Goal: Information Seeking & Learning: Find specific fact

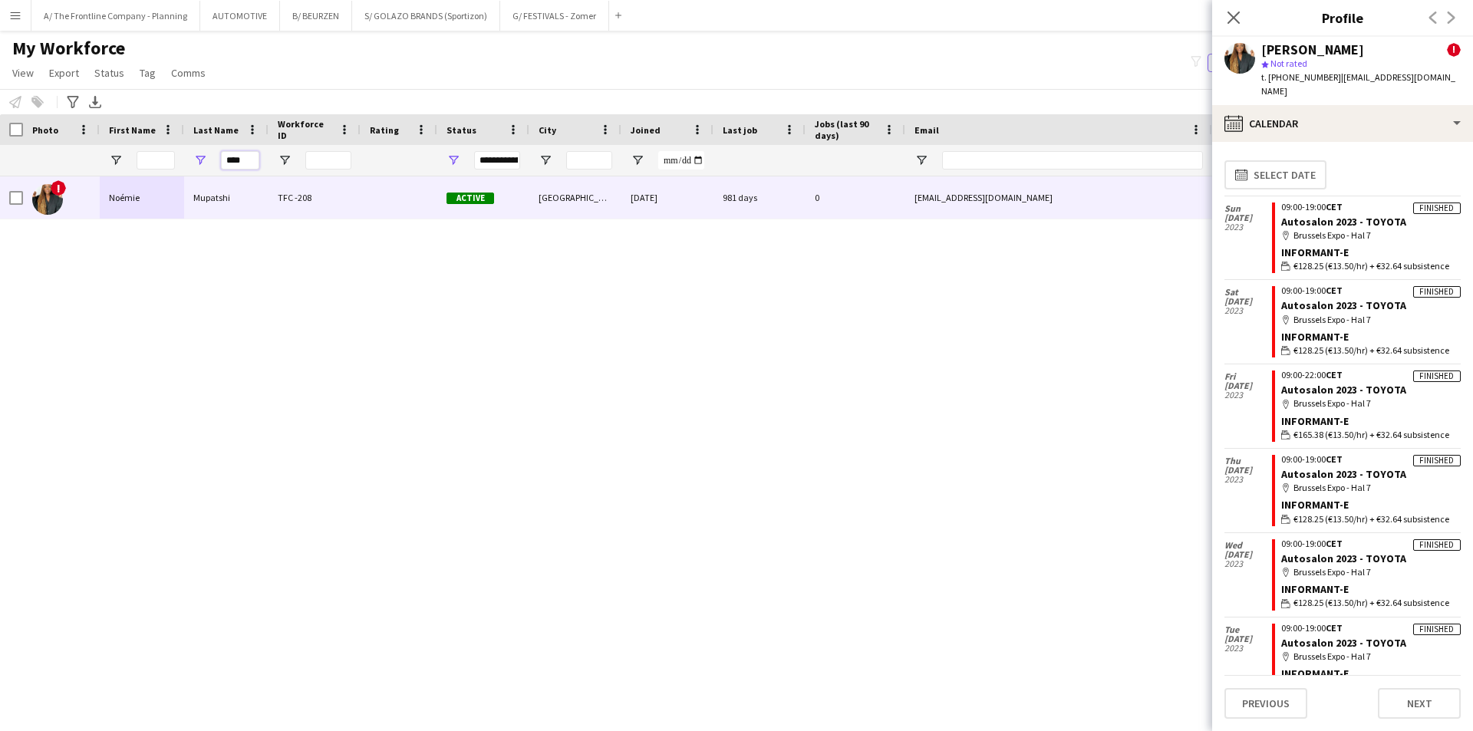
click at [242, 159] on input "****" at bounding box center [240, 160] width 38 height 18
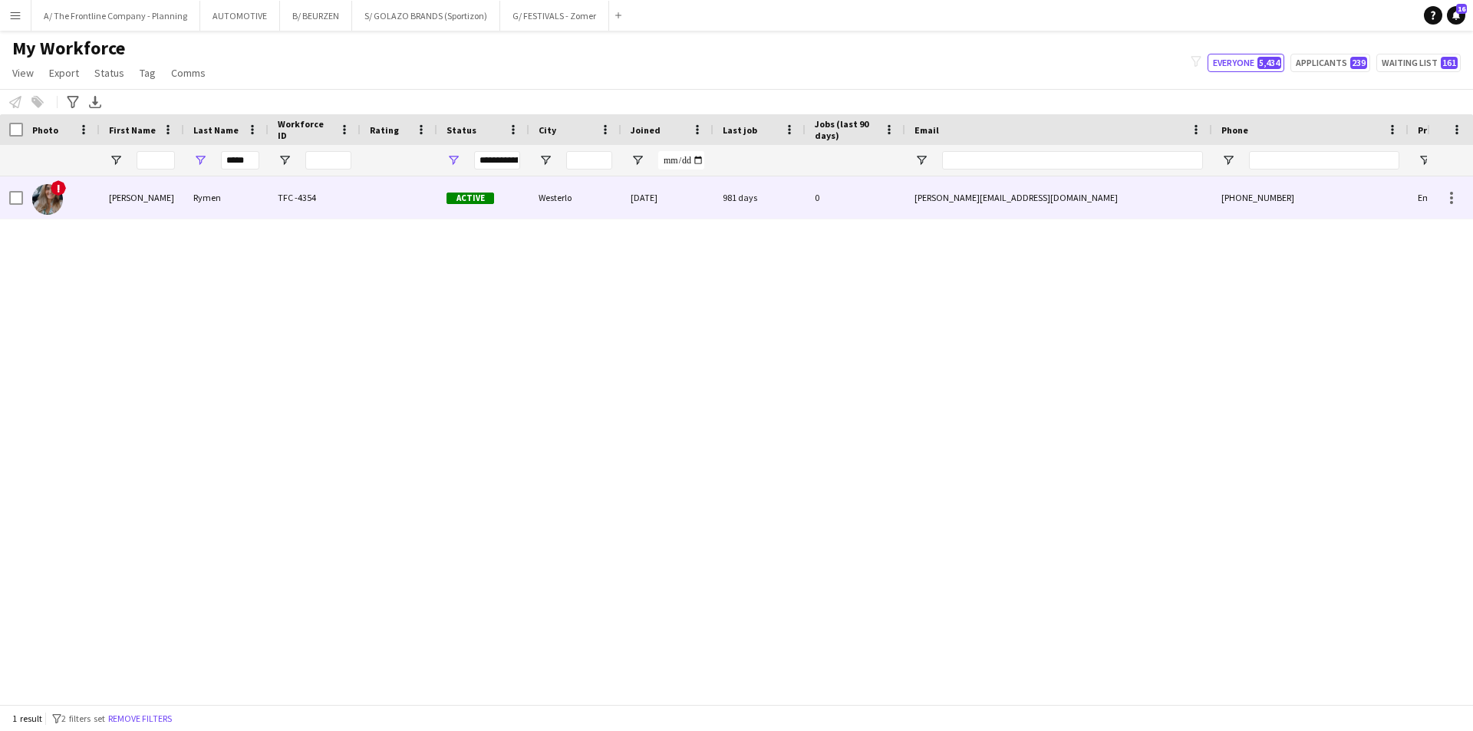
click at [170, 196] on div "[PERSON_NAME]" at bounding box center [142, 197] width 84 height 42
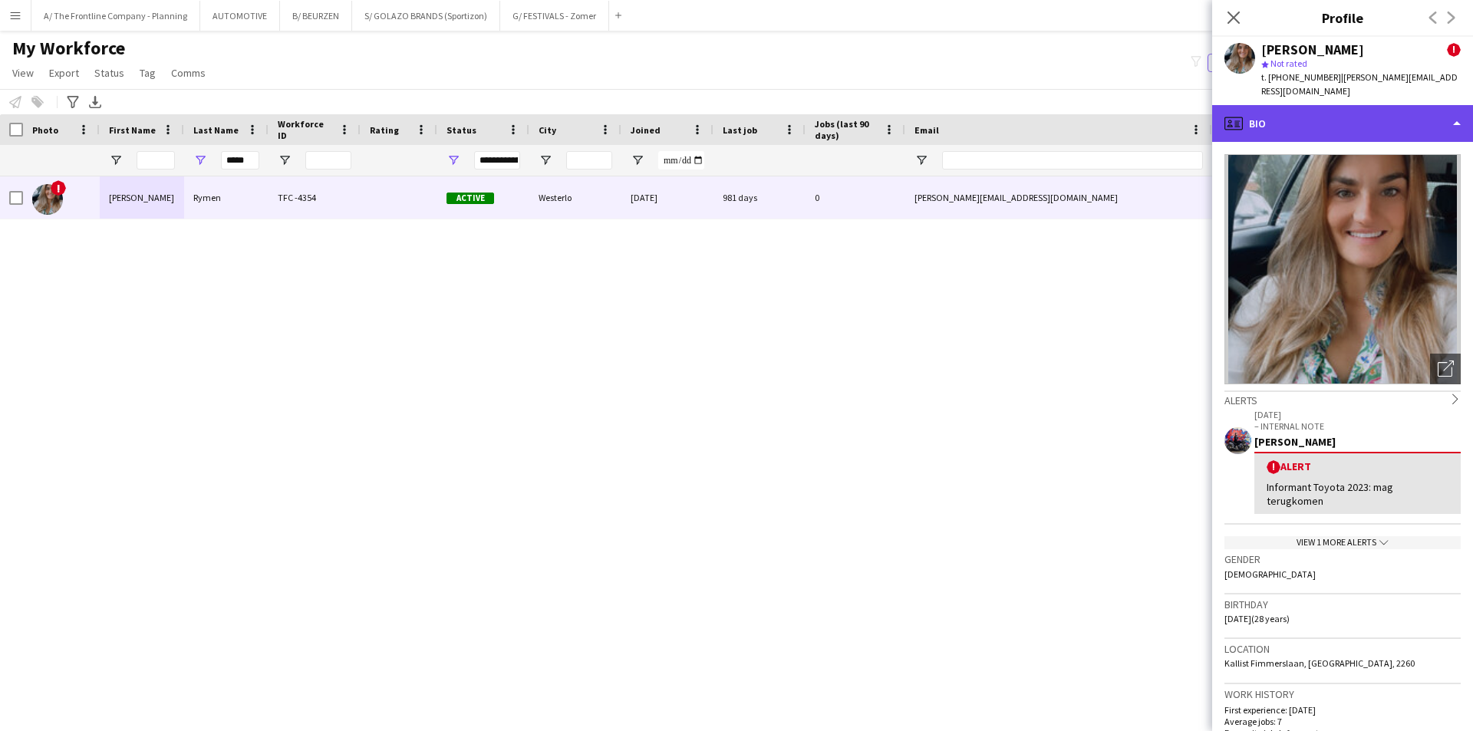
click at [1372, 124] on div "profile Bio" at bounding box center [1342, 123] width 261 height 37
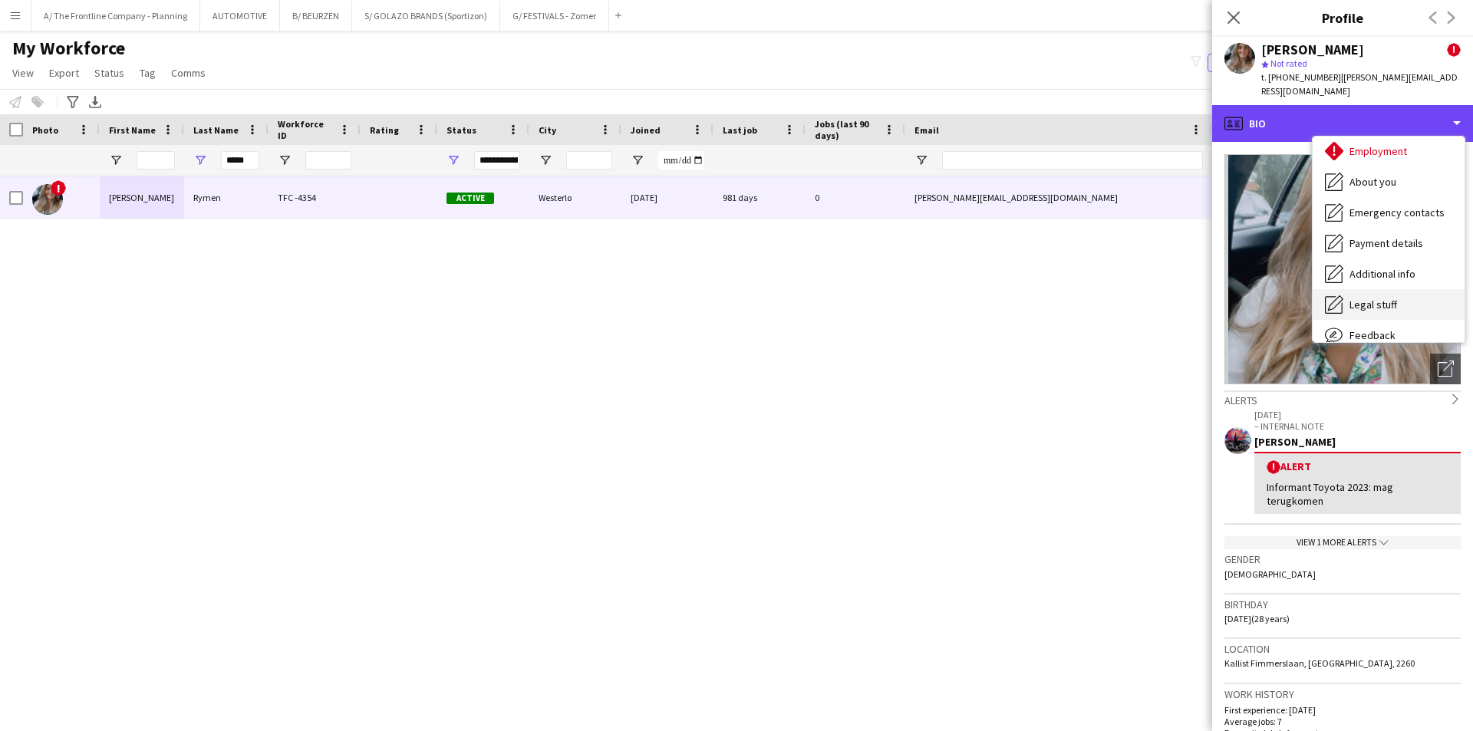
scroll to position [114, 0]
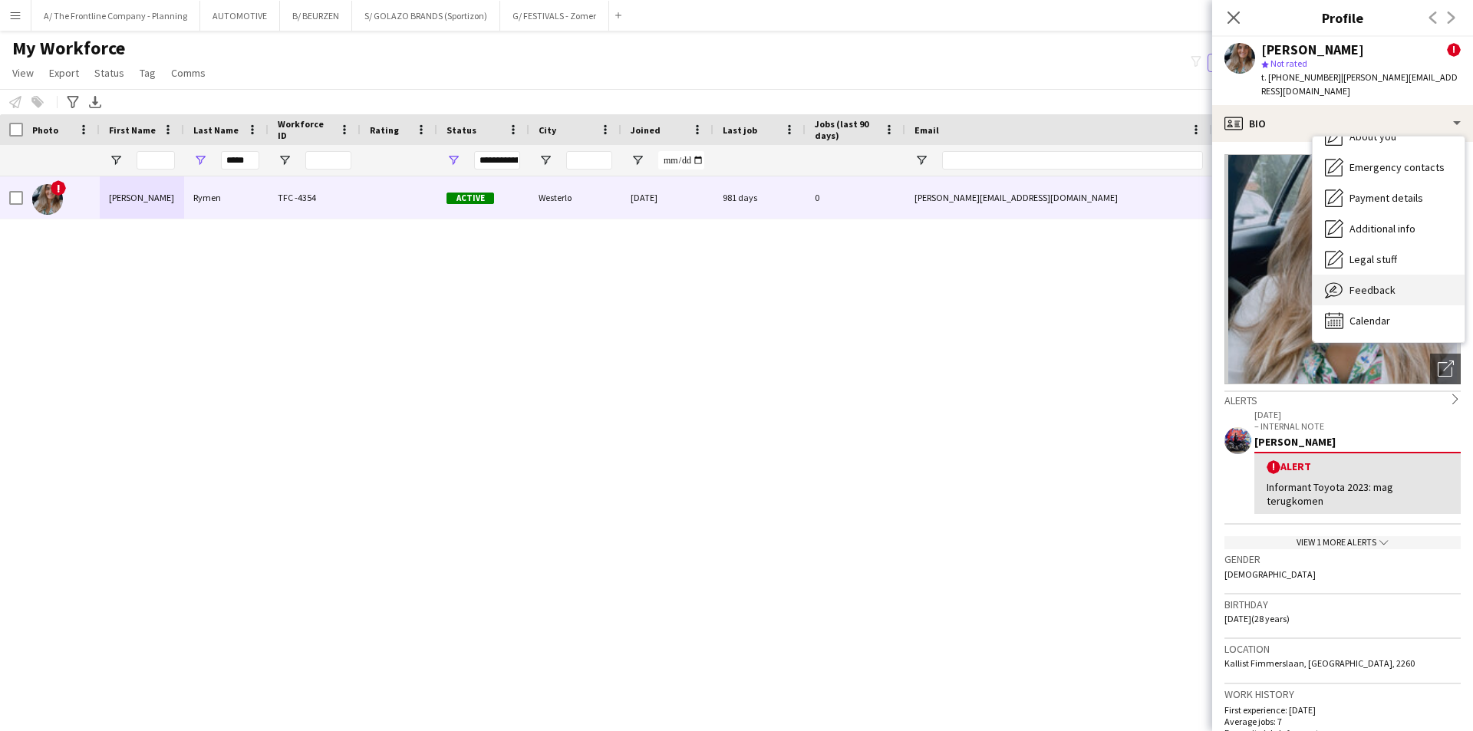
click at [1377, 283] on span "Feedback" at bounding box center [1373, 290] width 46 height 14
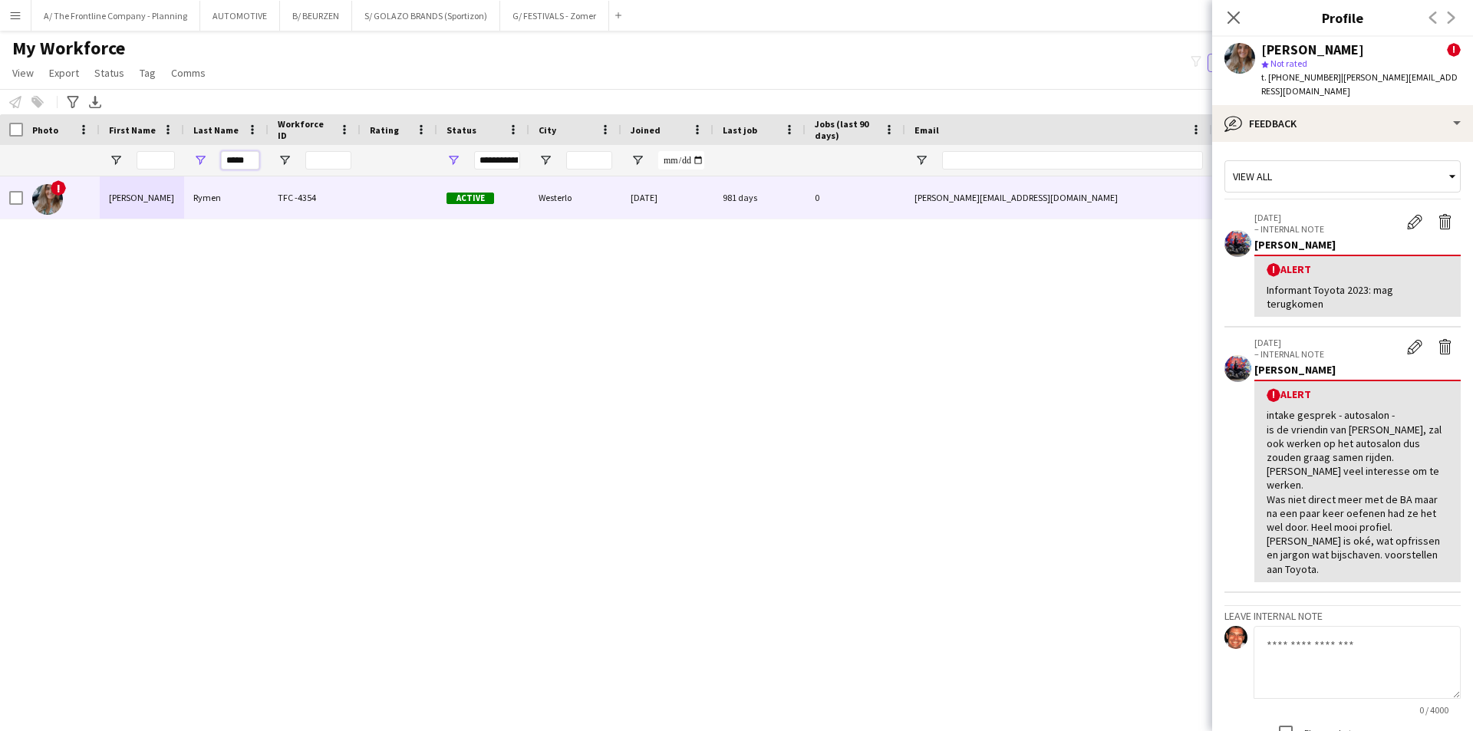
click at [243, 163] on input "*****" at bounding box center [240, 160] width 38 height 18
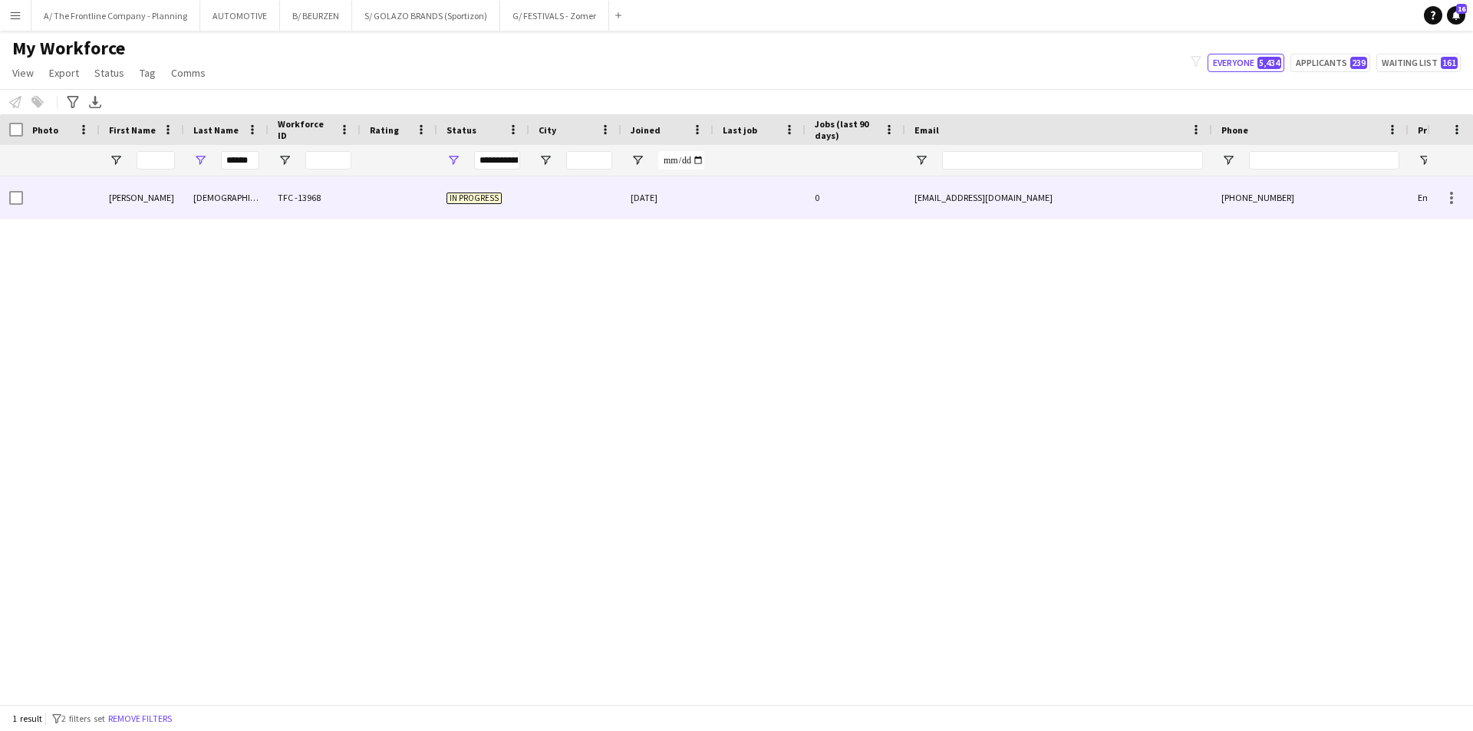
scroll to position [0, 0]
click at [203, 193] on div "[DEMOGRAPHIC_DATA]" at bounding box center [226, 197] width 84 height 42
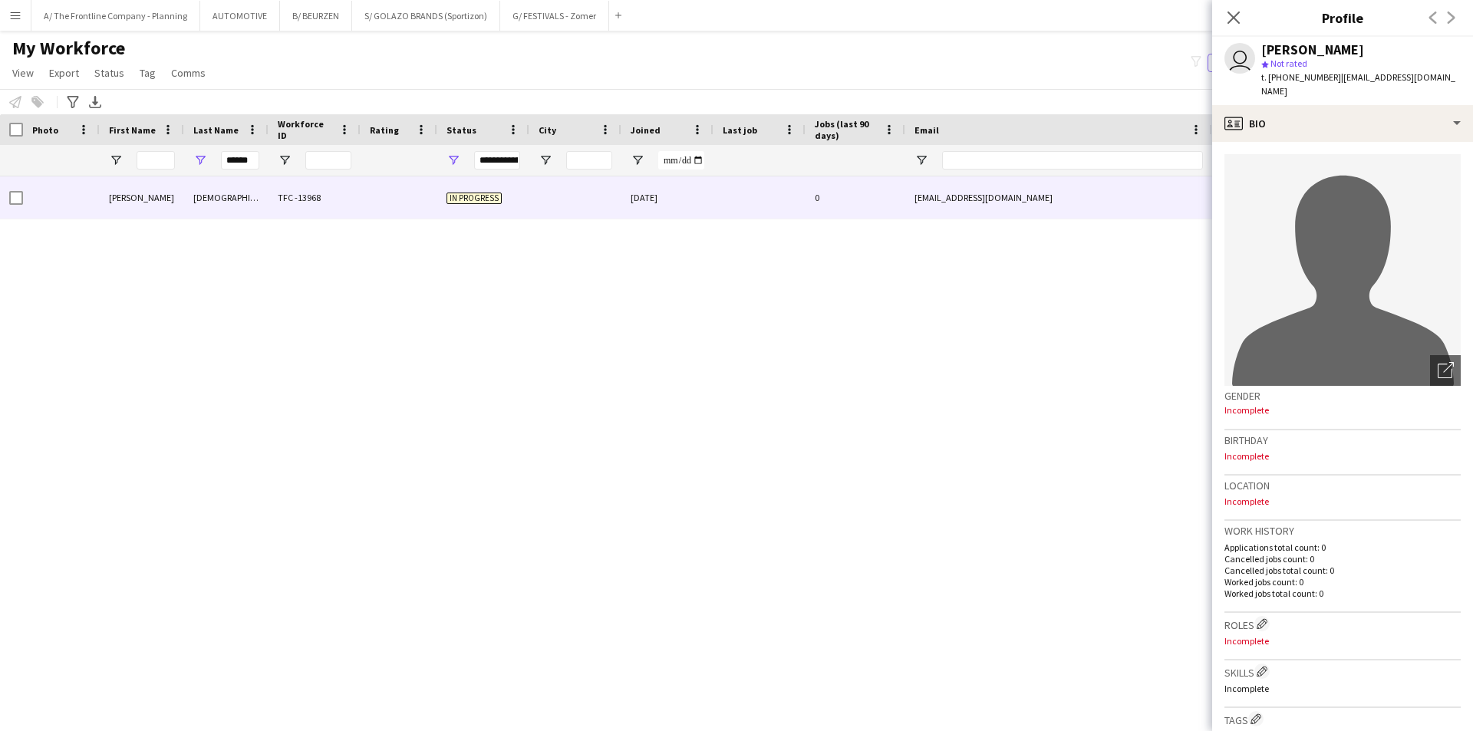
scroll to position [421, 0]
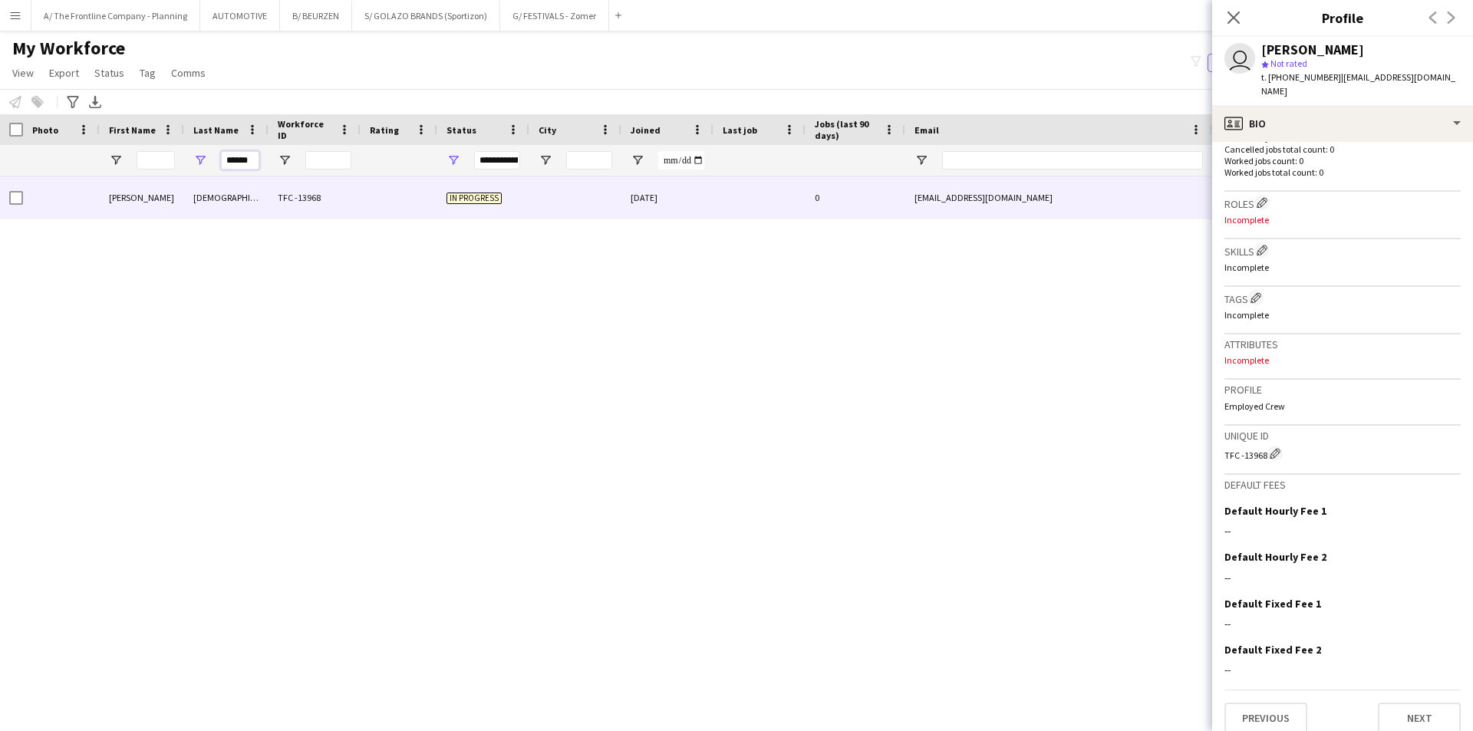
click at [235, 162] on input "******" at bounding box center [240, 160] width 38 height 18
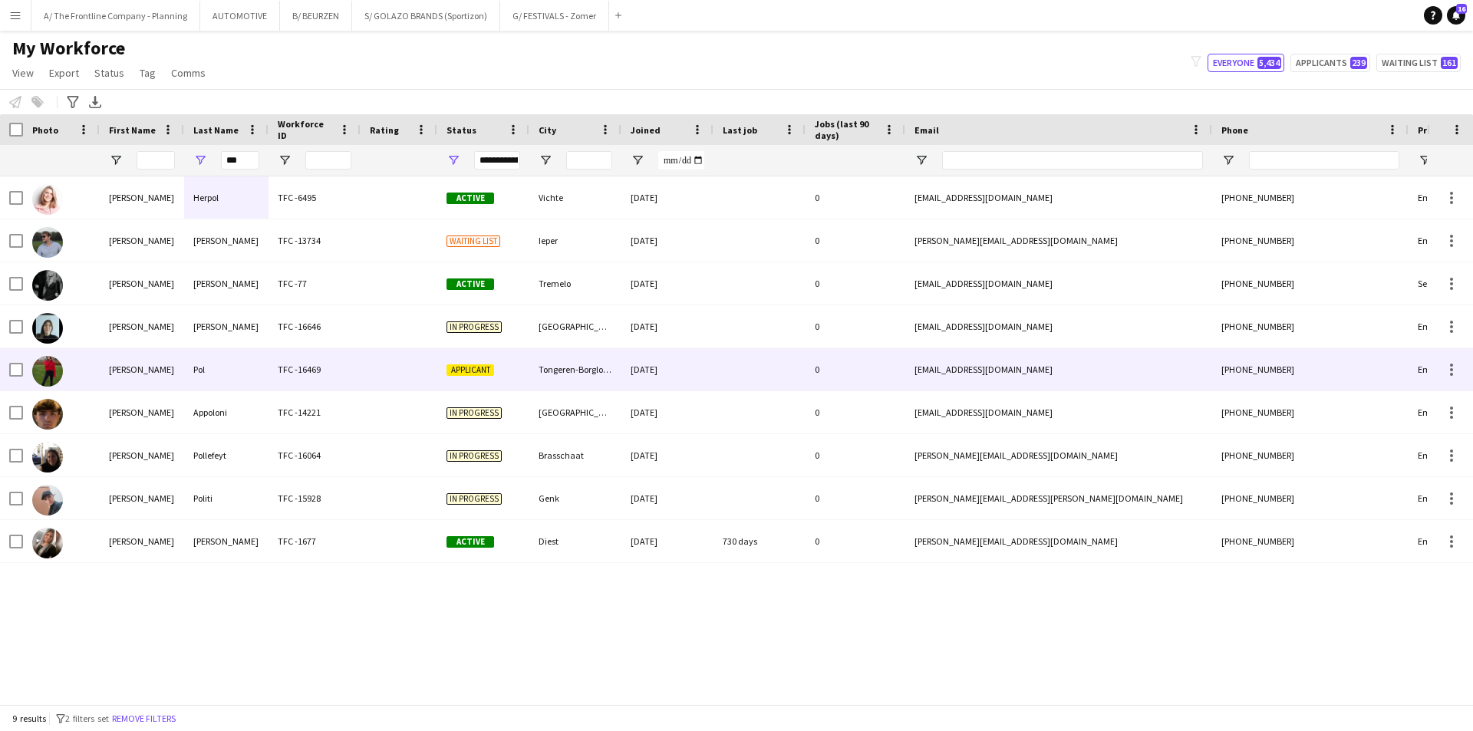
click at [161, 364] on div "[PERSON_NAME]" at bounding box center [142, 369] width 84 height 42
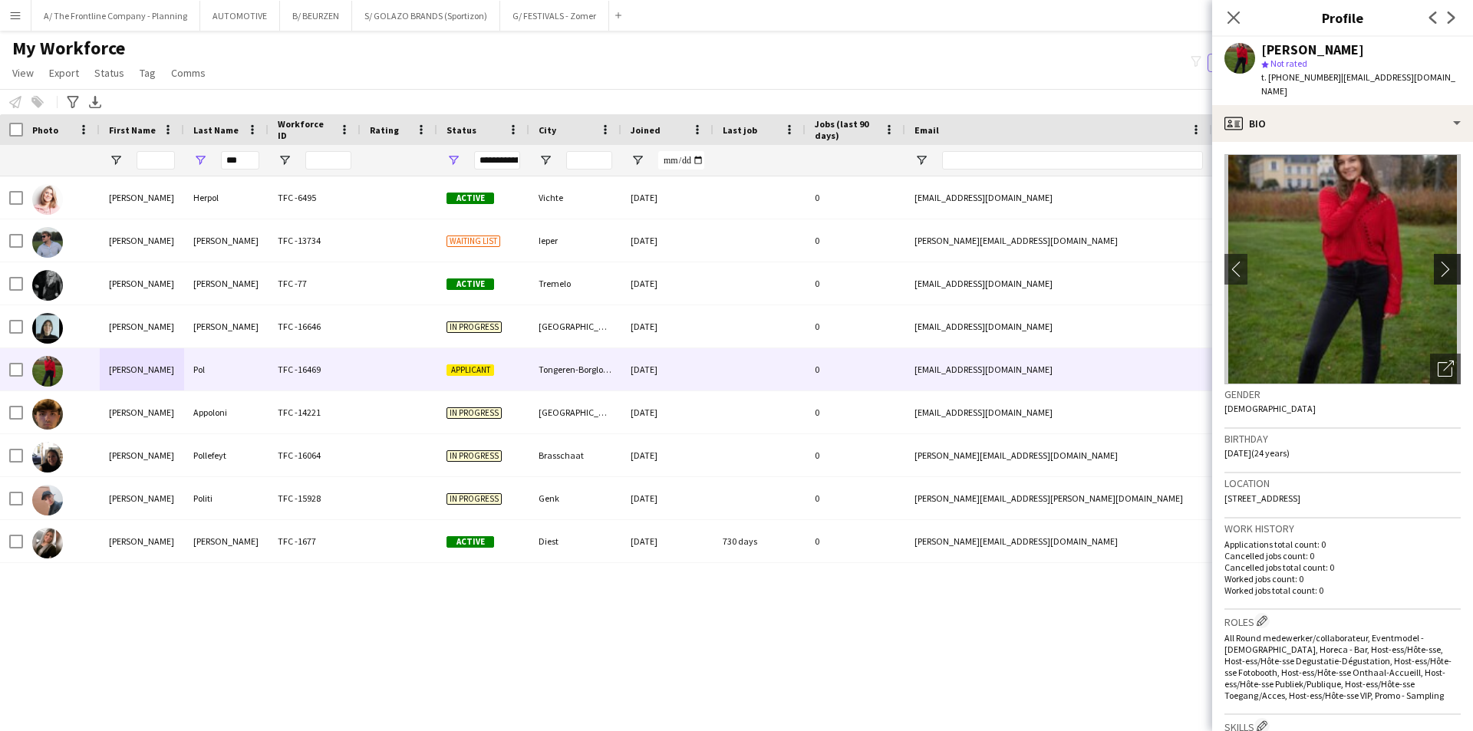
click at [1438, 261] on app-icon "chevron-right" at bounding box center [1450, 269] width 24 height 16
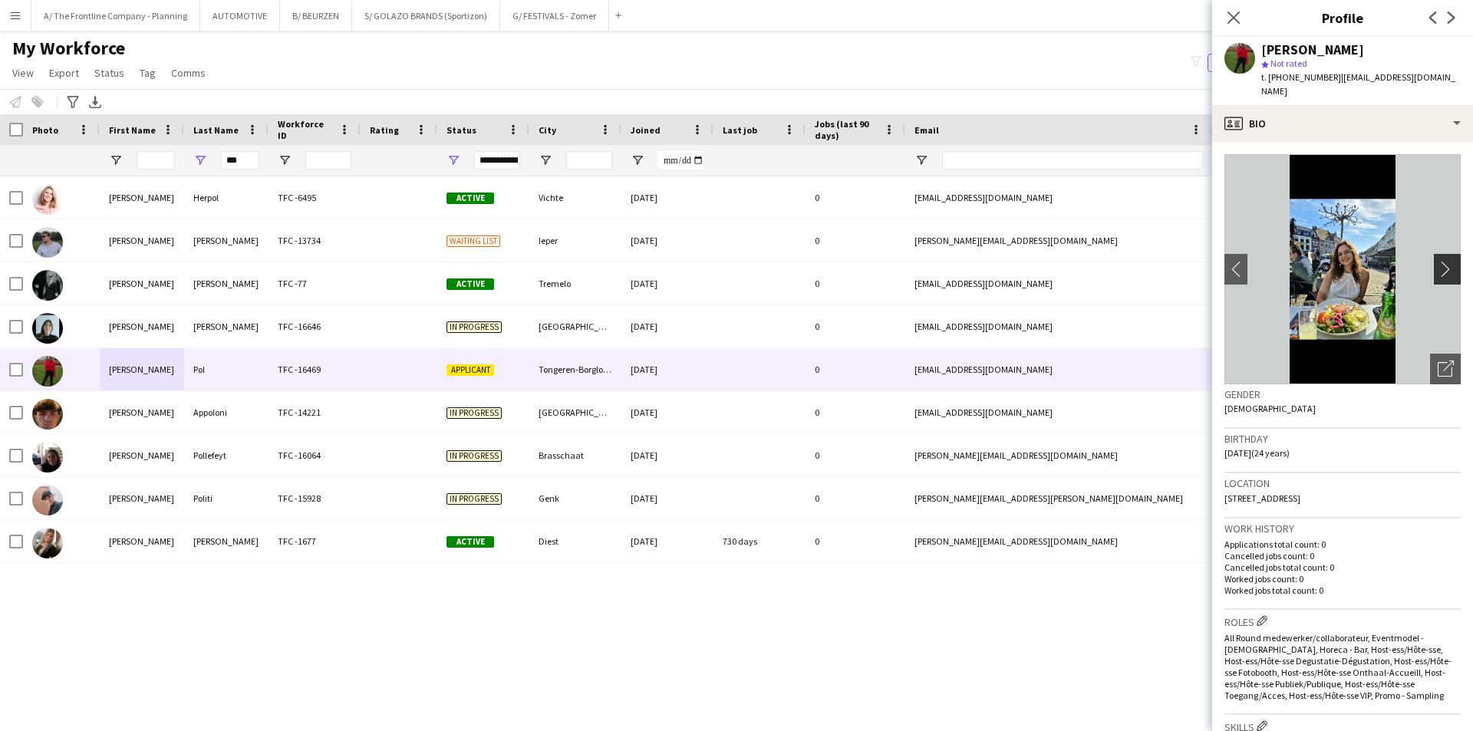
click at [1438, 261] on app-icon "chevron-right" at bounding box center [1450, 269] width 24 height 16
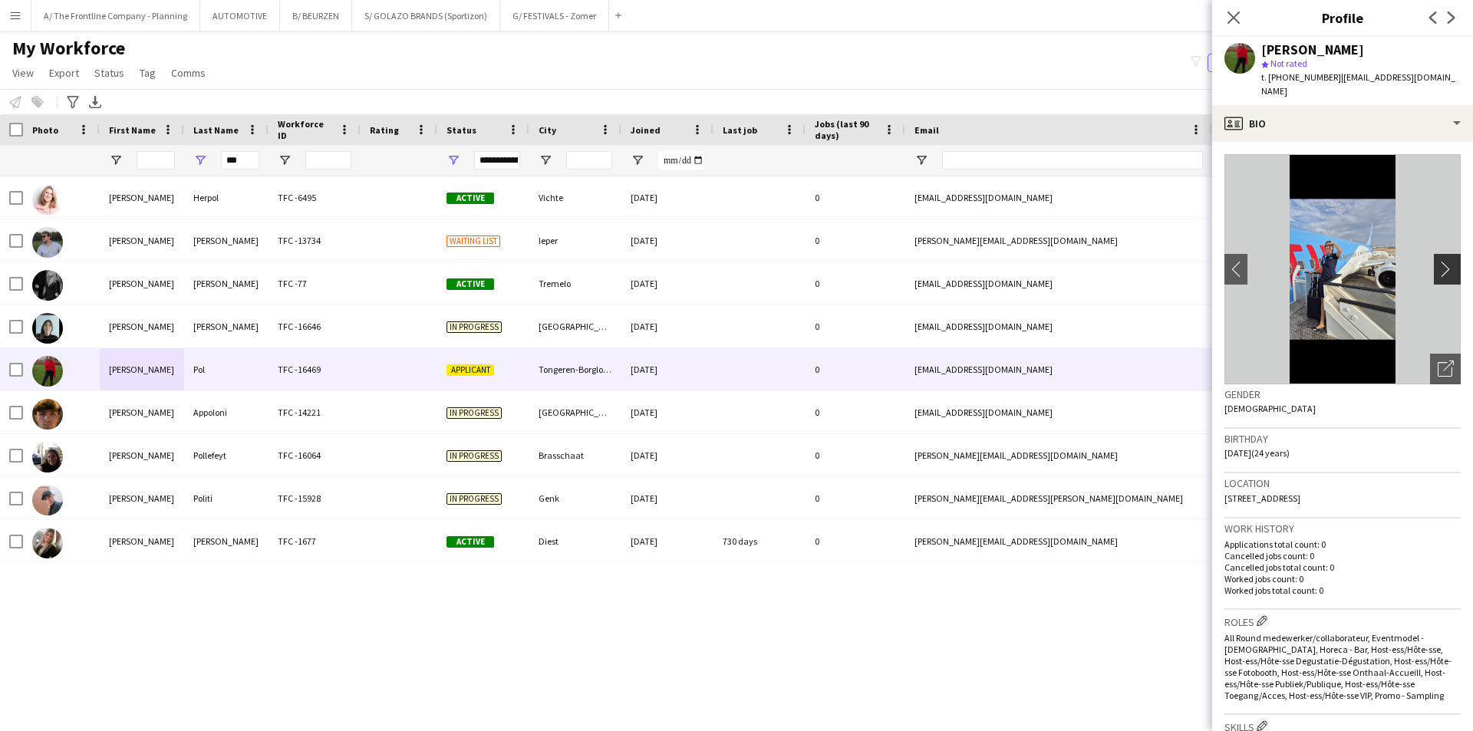
click at [1438, 261] on app-icon "chevron-right" at bounding box center [1450, 269] width 24 height 16
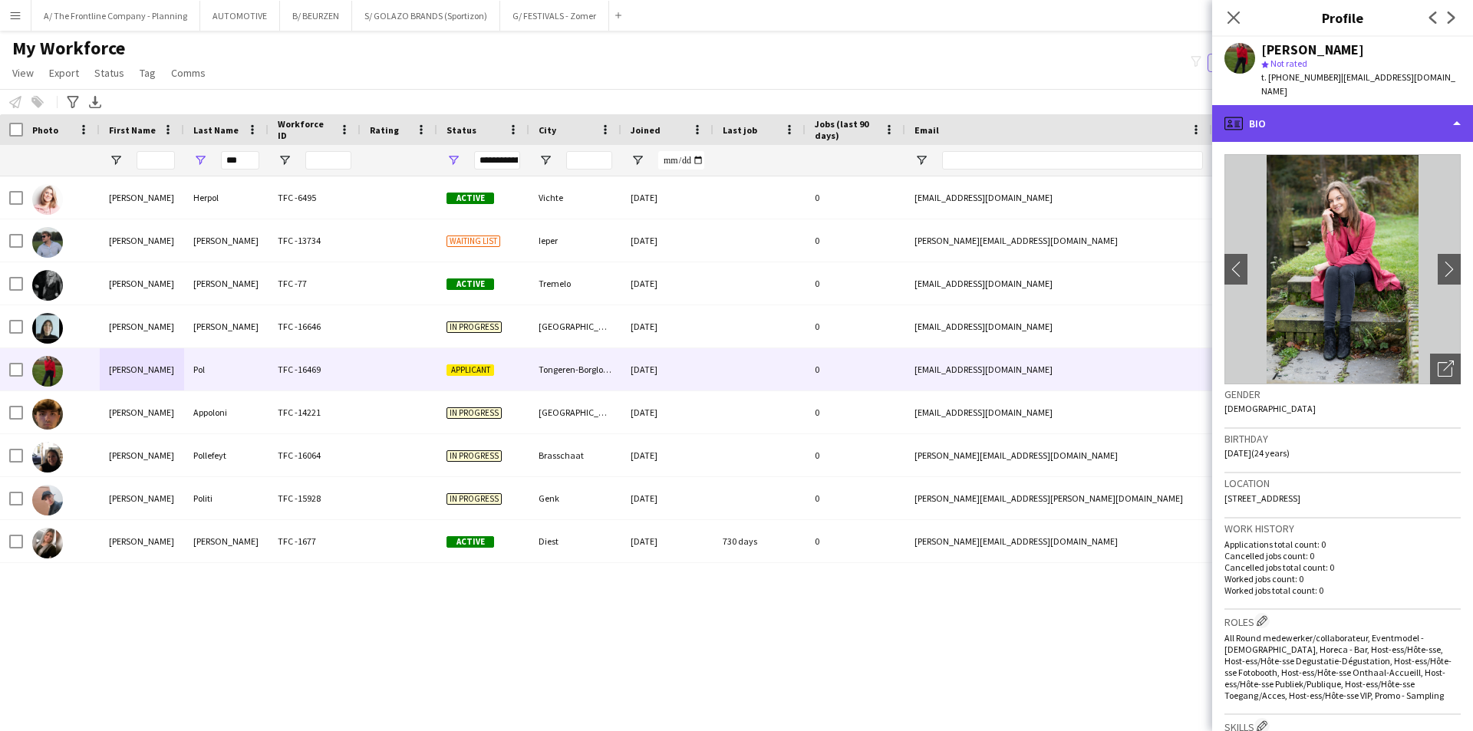
click at [1355, 108] on div "profile Bio" at bounding box center [1342, 123] width 261 height 37
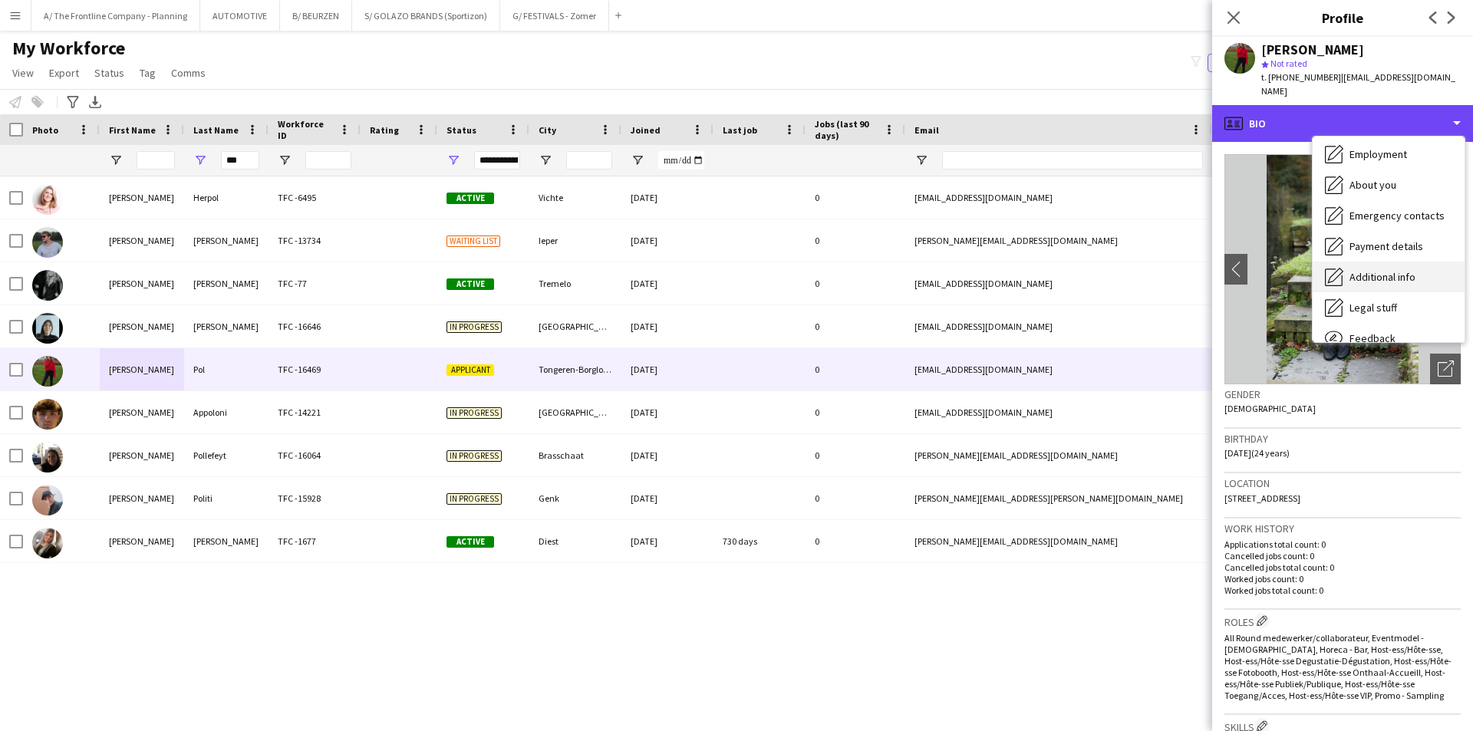
scroll to position [114, 0]
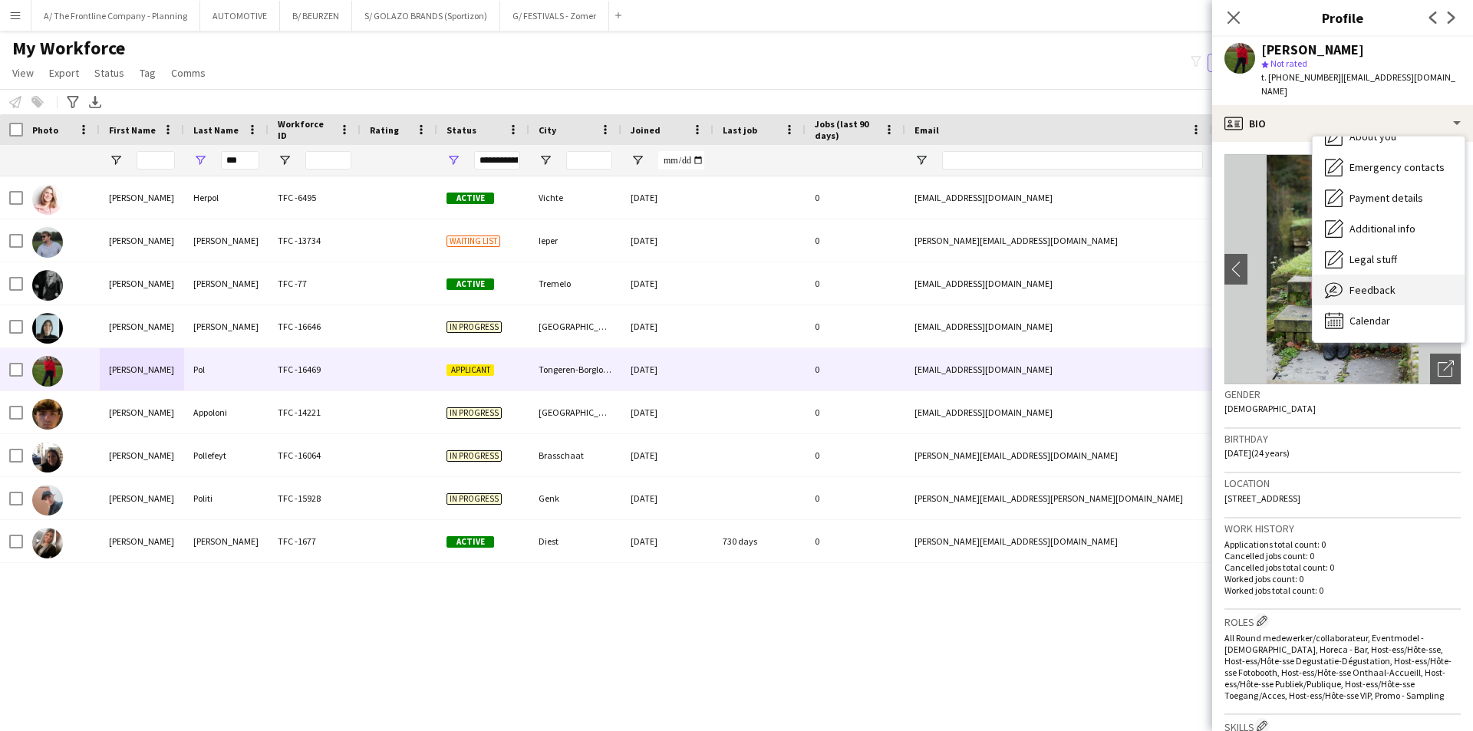
click at [1361, 283] on span "Feedback" at bounding box center [1373, 290] width 46 height 14
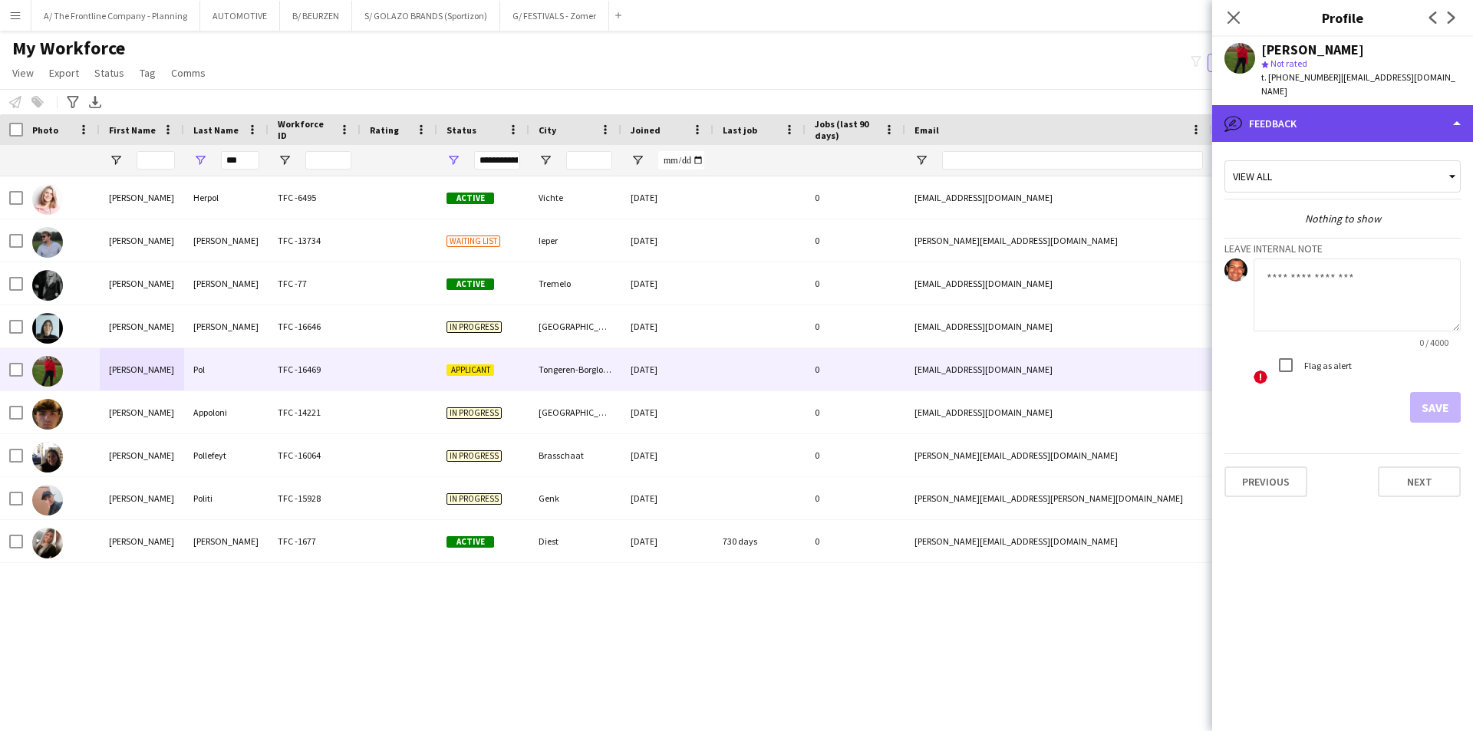
click at [1345, 120] on div "bubble-pencil Feedback" at bounding box center [1342, 123] width 261 height 37
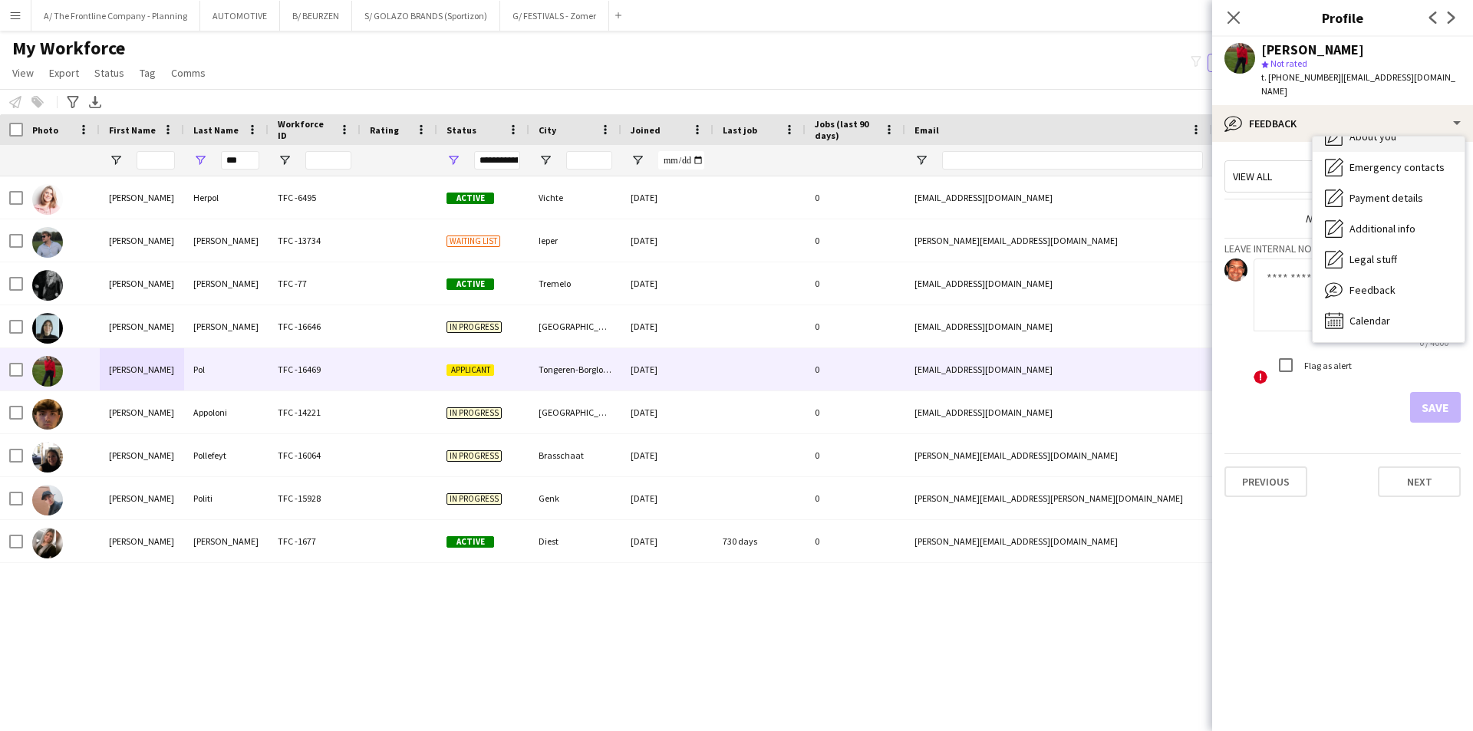
click at [1368, 130] on span "About you" at bounding box center [1373, 137] width 47 height 14
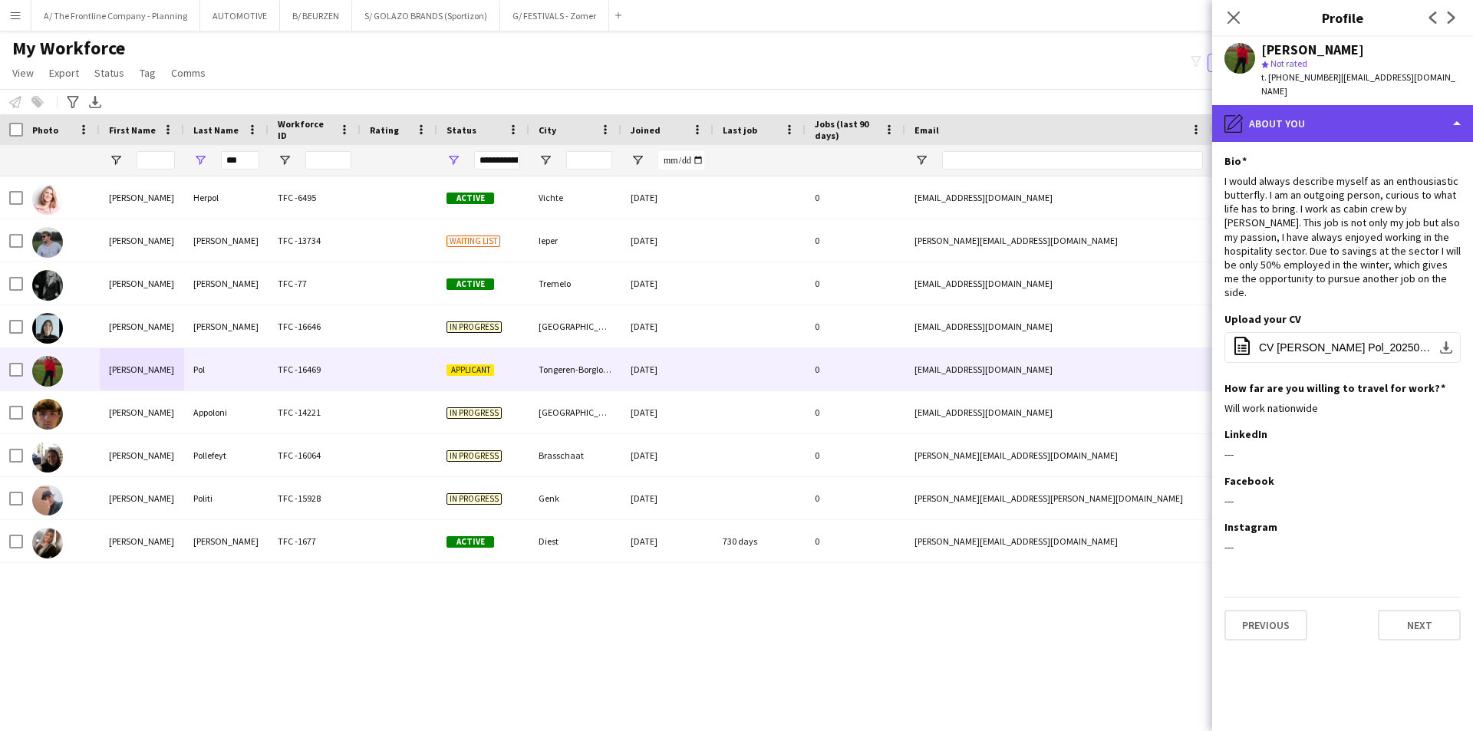
click at [1329, 105] on div "pencil4 About you" at bounding box center [1342, 123] width 261 height 37
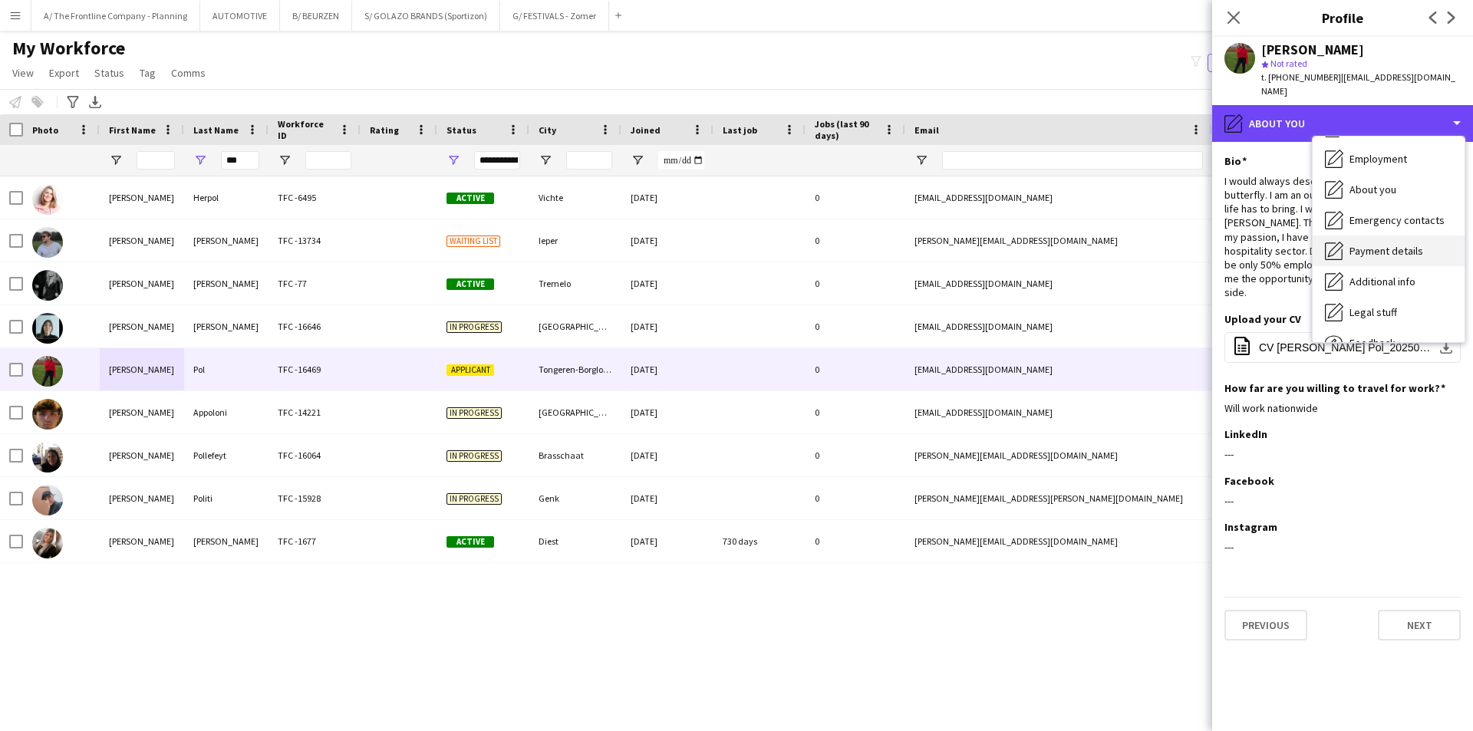
scroll to position [0, 0]
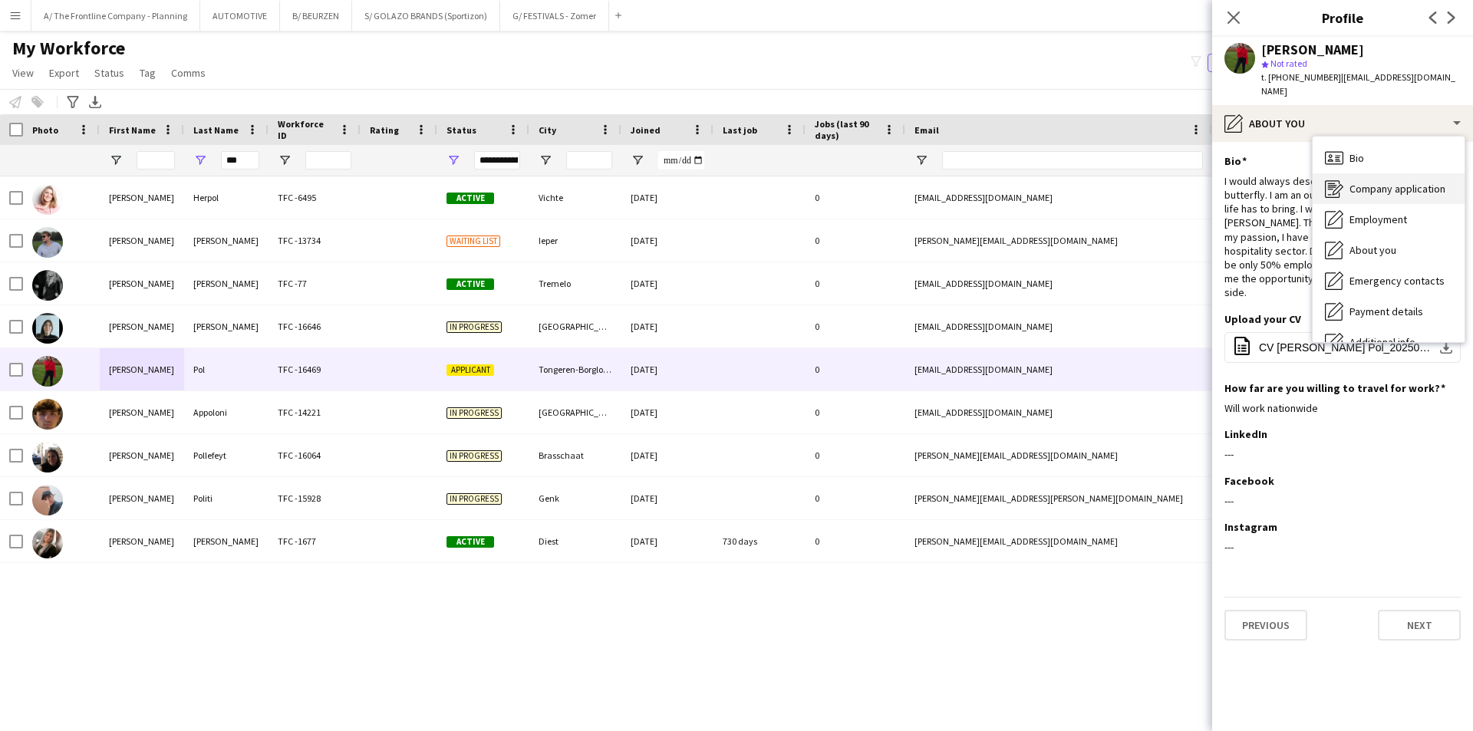
click at [1370, 182] on span "Company application" at bounding box center [1398, 189] width 96 height 14
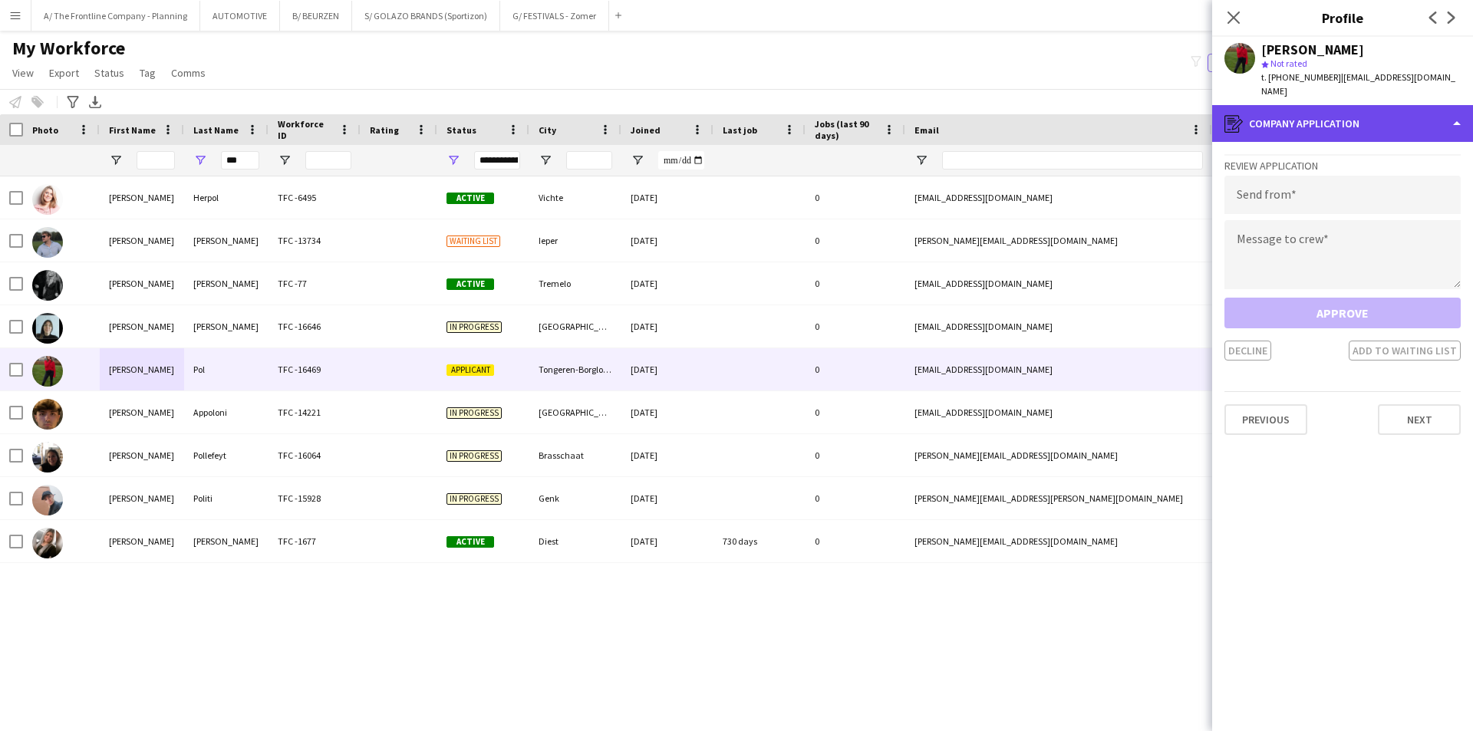
click at [1350, 109] on div "register Company application" at bounding box center [1342, 123] width 261 height 37
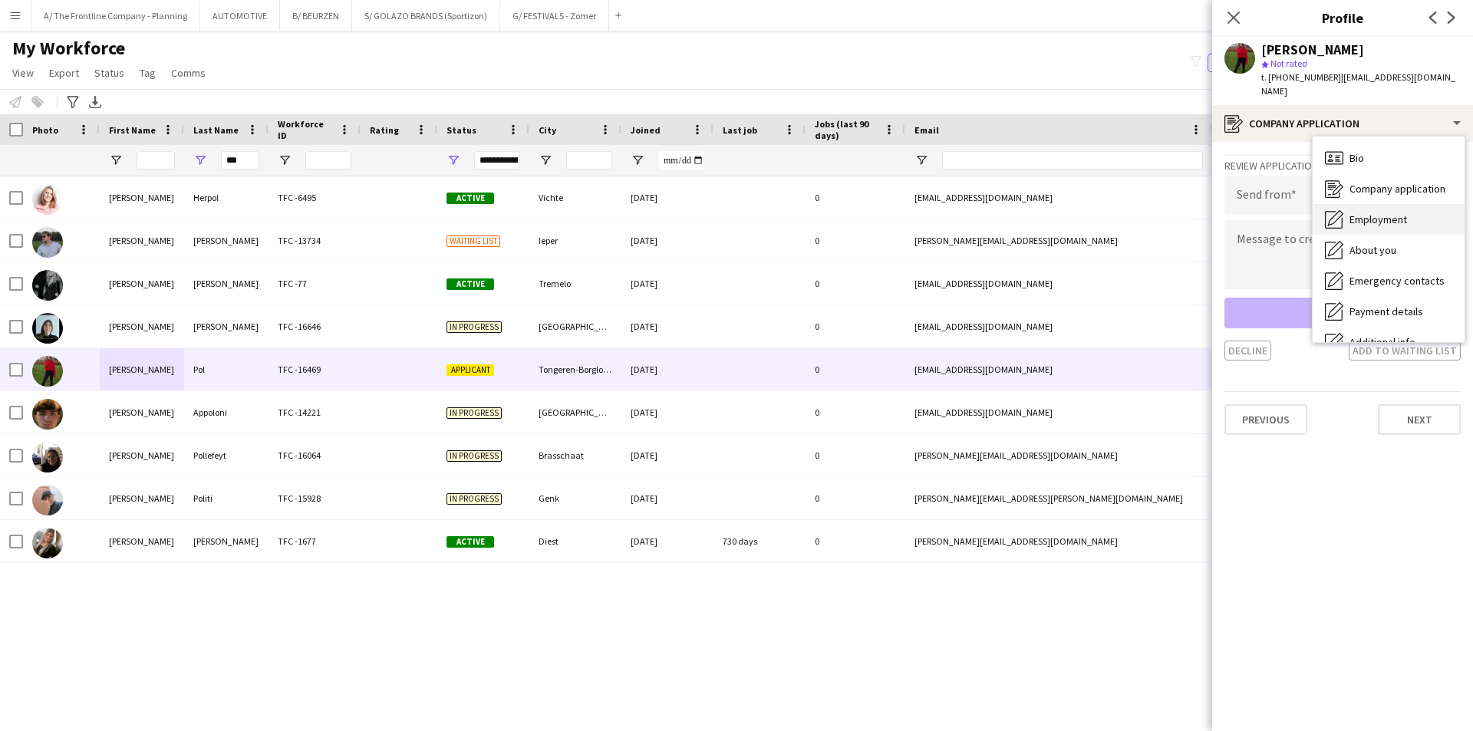
click at [1366, 213] on span "Employment" at bounding box center [1379, 220] width 58 height 14
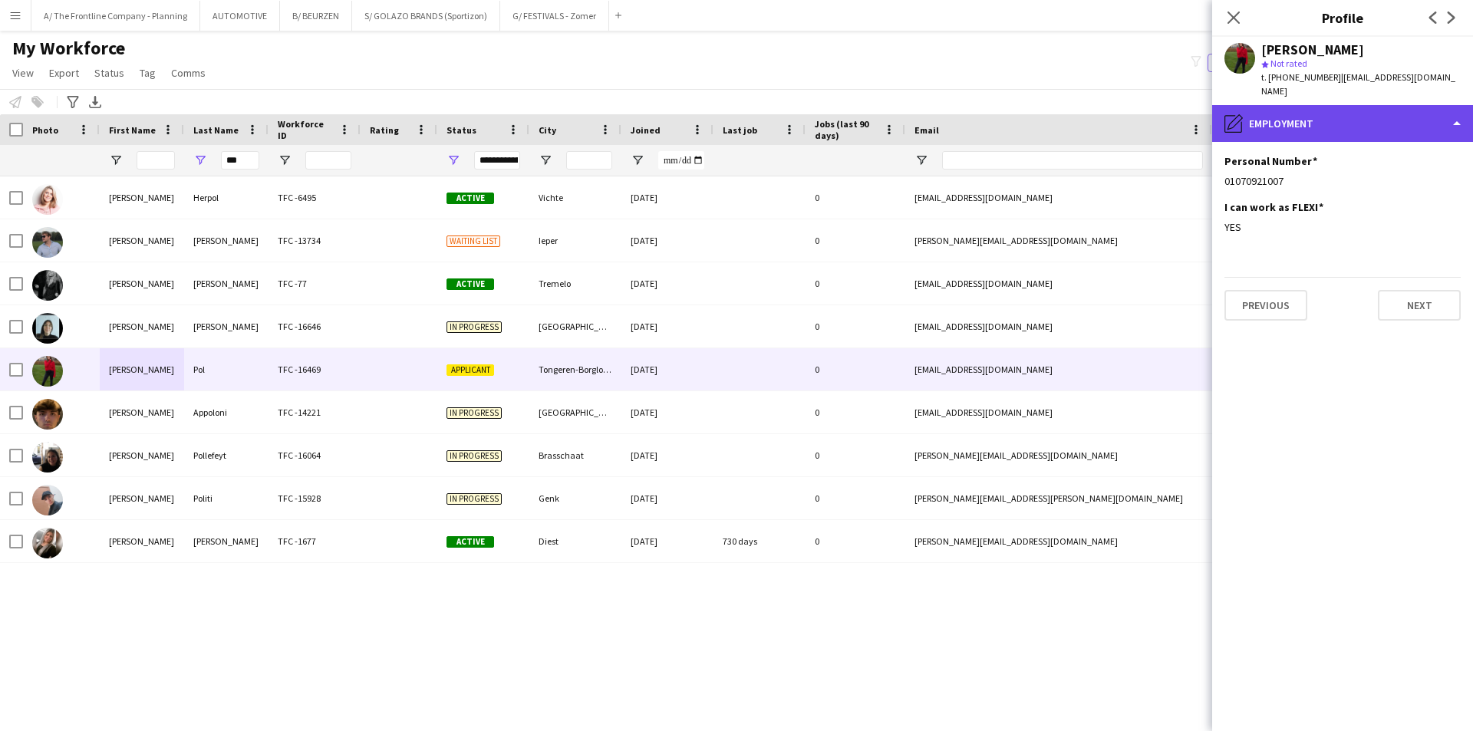
click at [1352, 110] on div "pencil4 Employment" at bounding box center [1342, 123] width 261 height 37
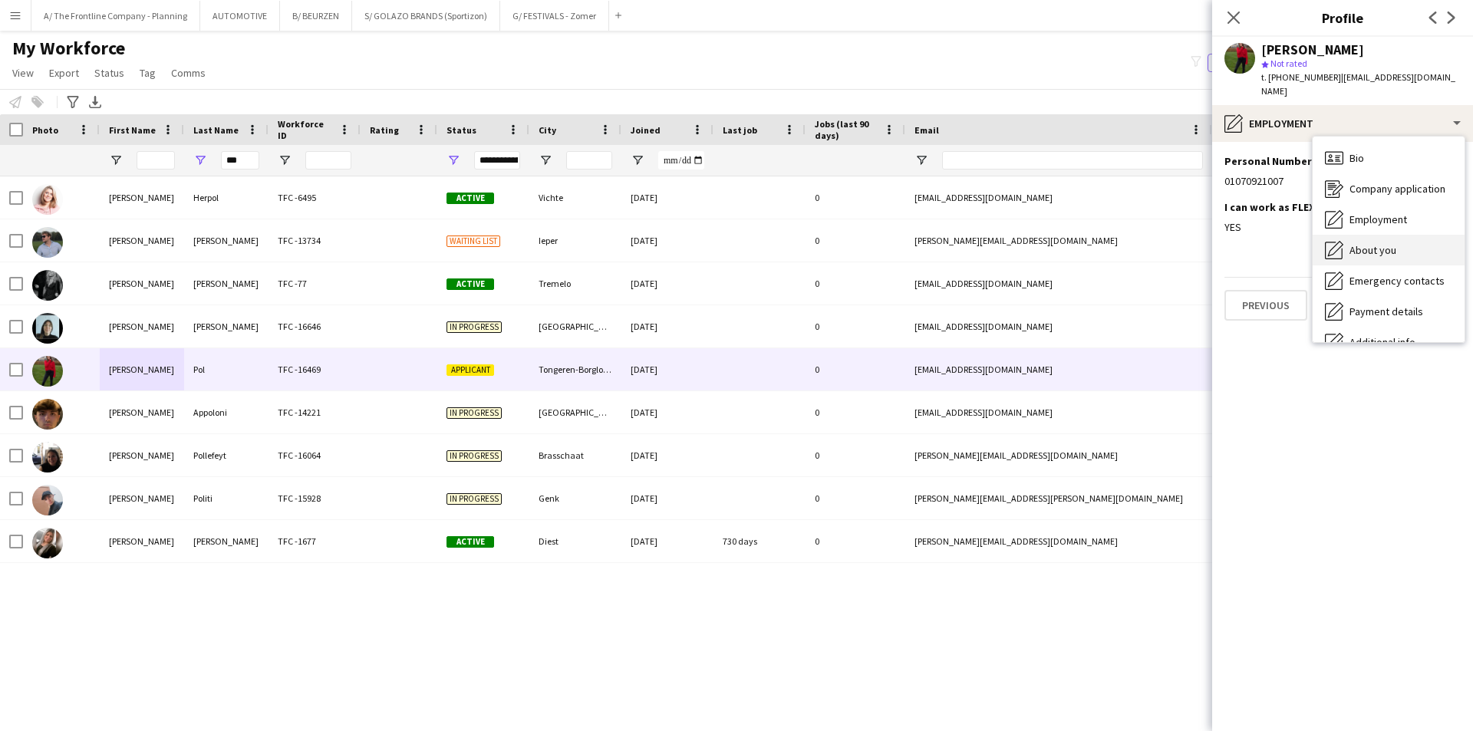
click at [1374, 243] on span "About you" at bounding box center [1373, 250] width 47 height 14
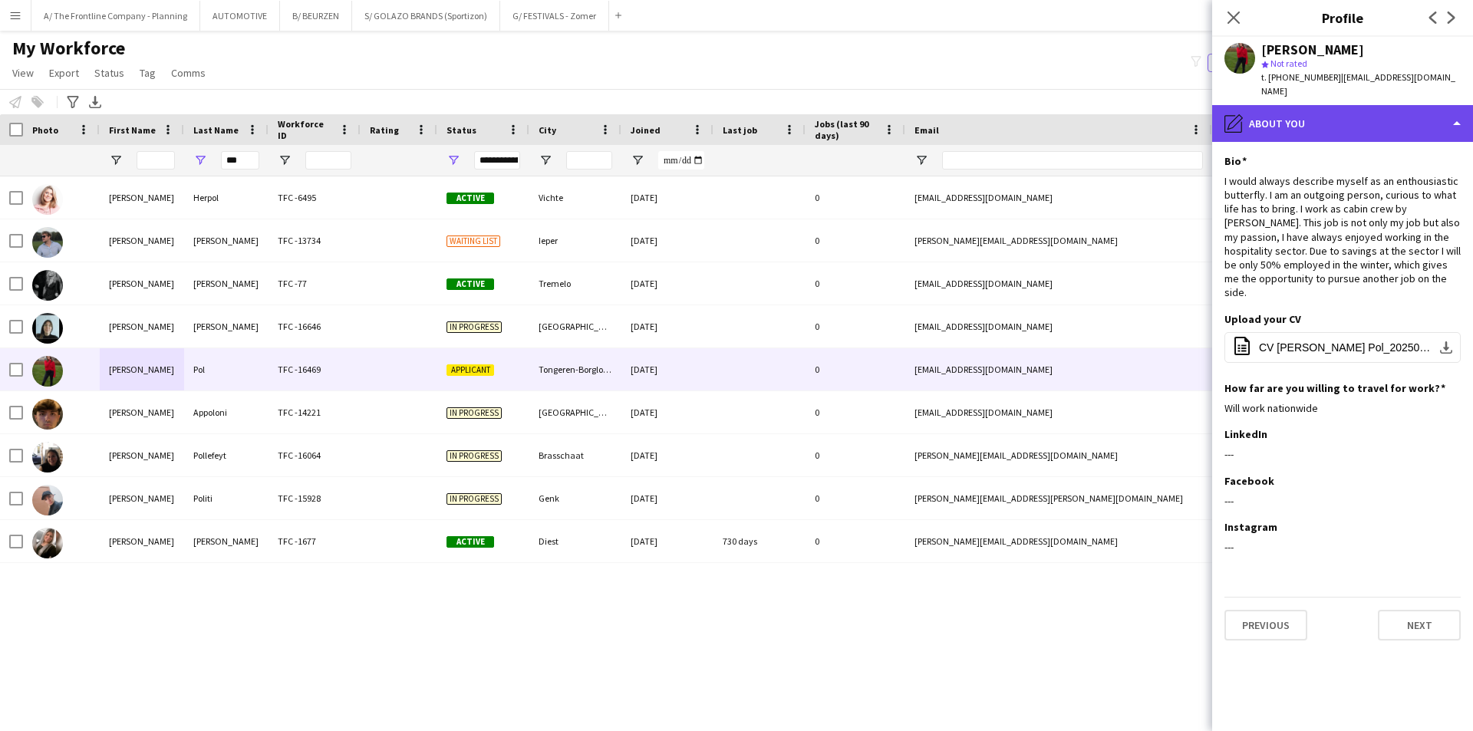
click at [1354, 116] on div "pencil4 About you" at bounding box center [1342, 123] width 261 height 37
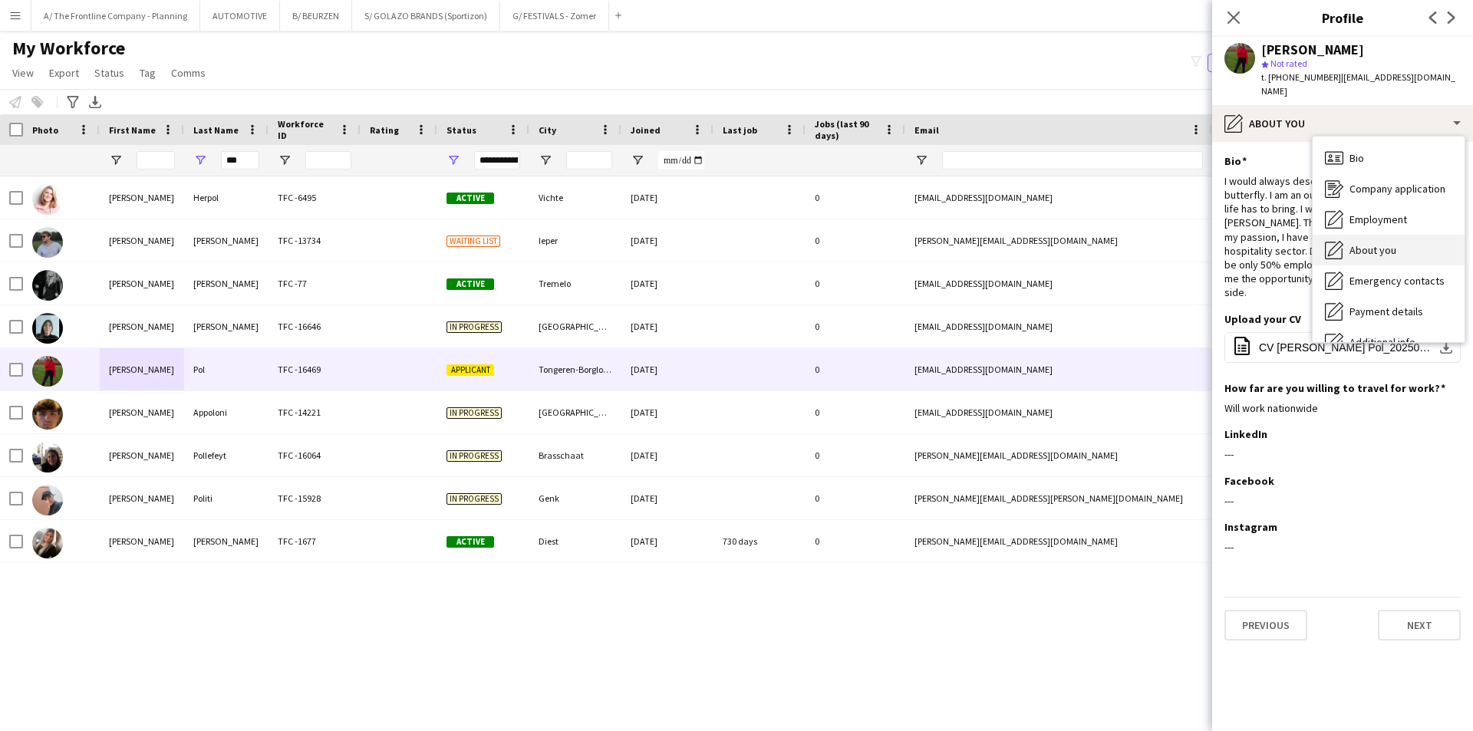
click at [1374, 243] on span "About you" at bounding box center [1373, 250] width 47 height 14
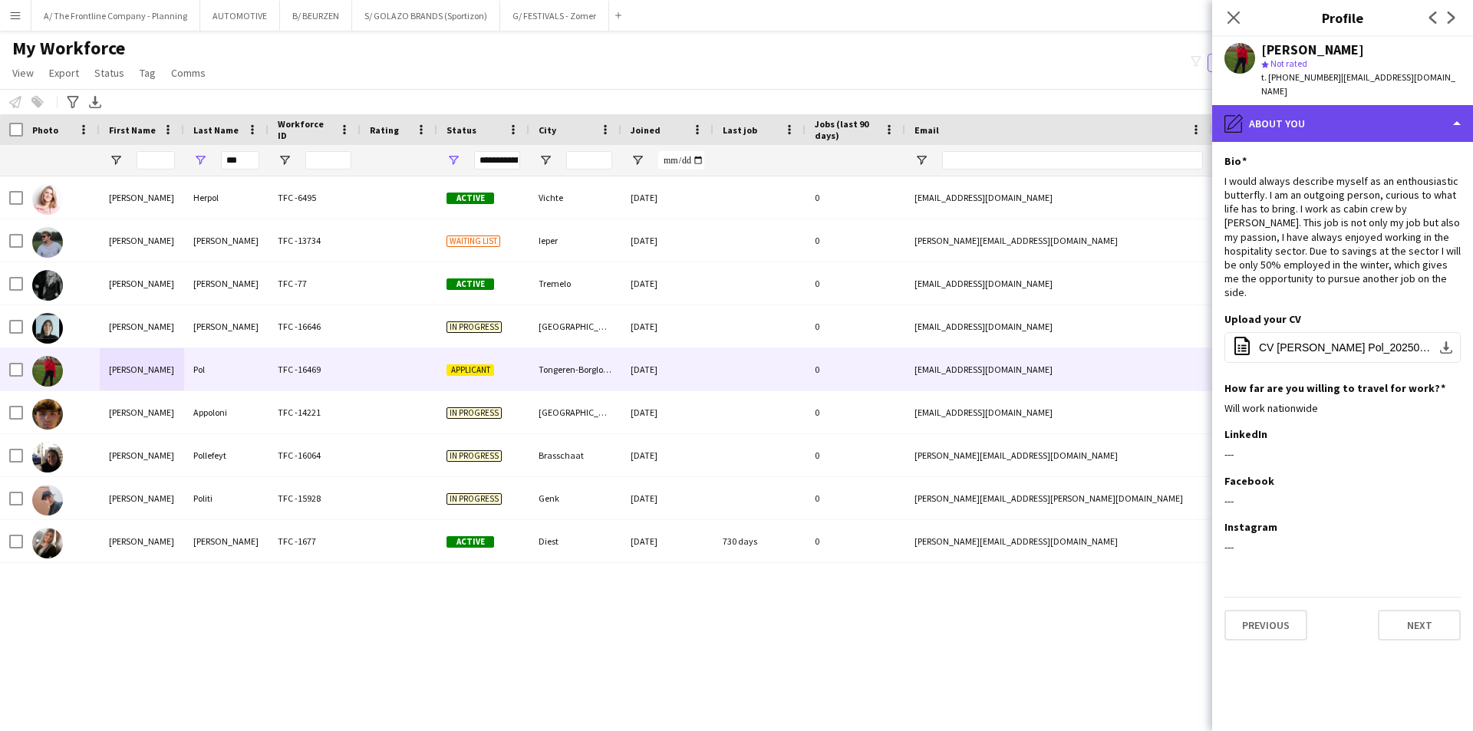
click at [1339, 105] on div "pencil4 About you" at bounding box center [1342, 123] width 261 height 37
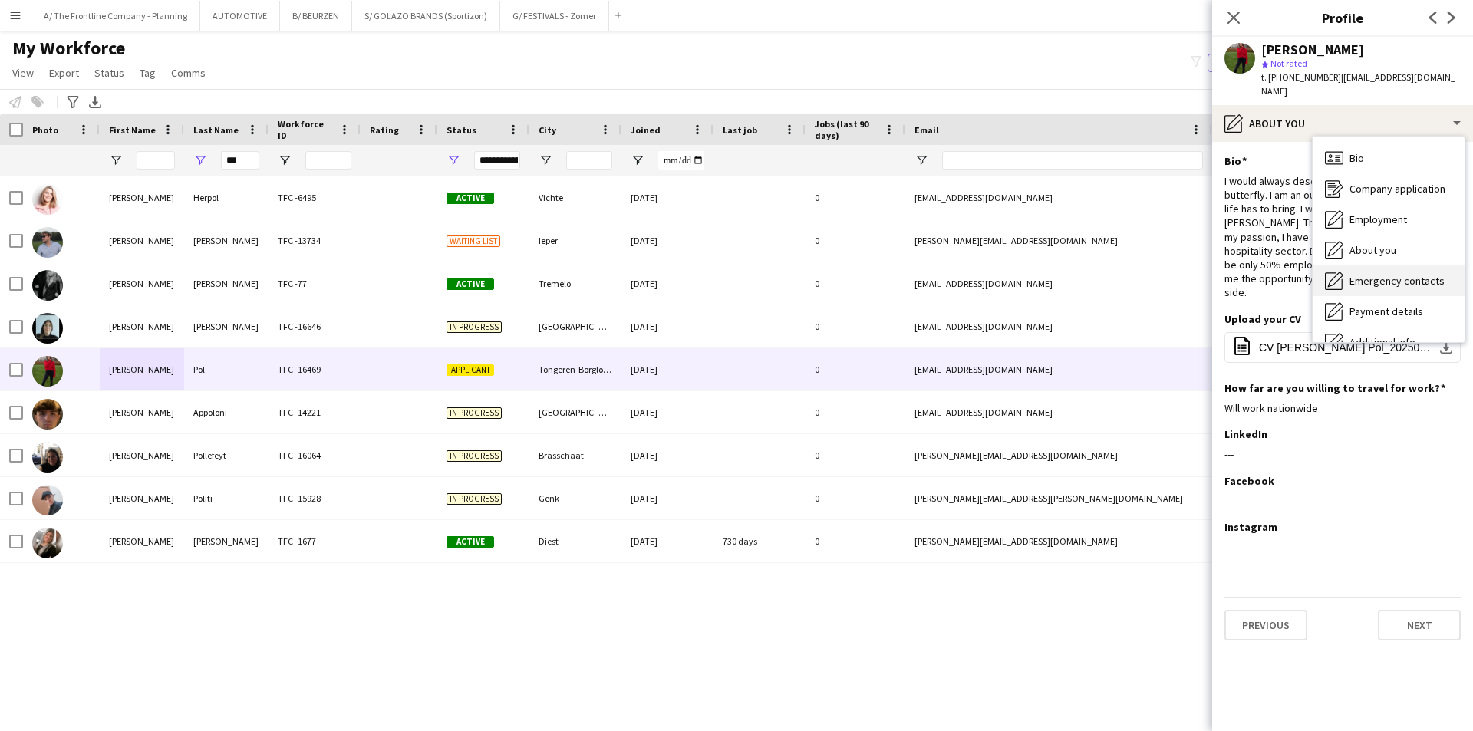
click at [1382, 274] on span "Emergency contacts" at bounding box center [1397, 281] width 95 height 14
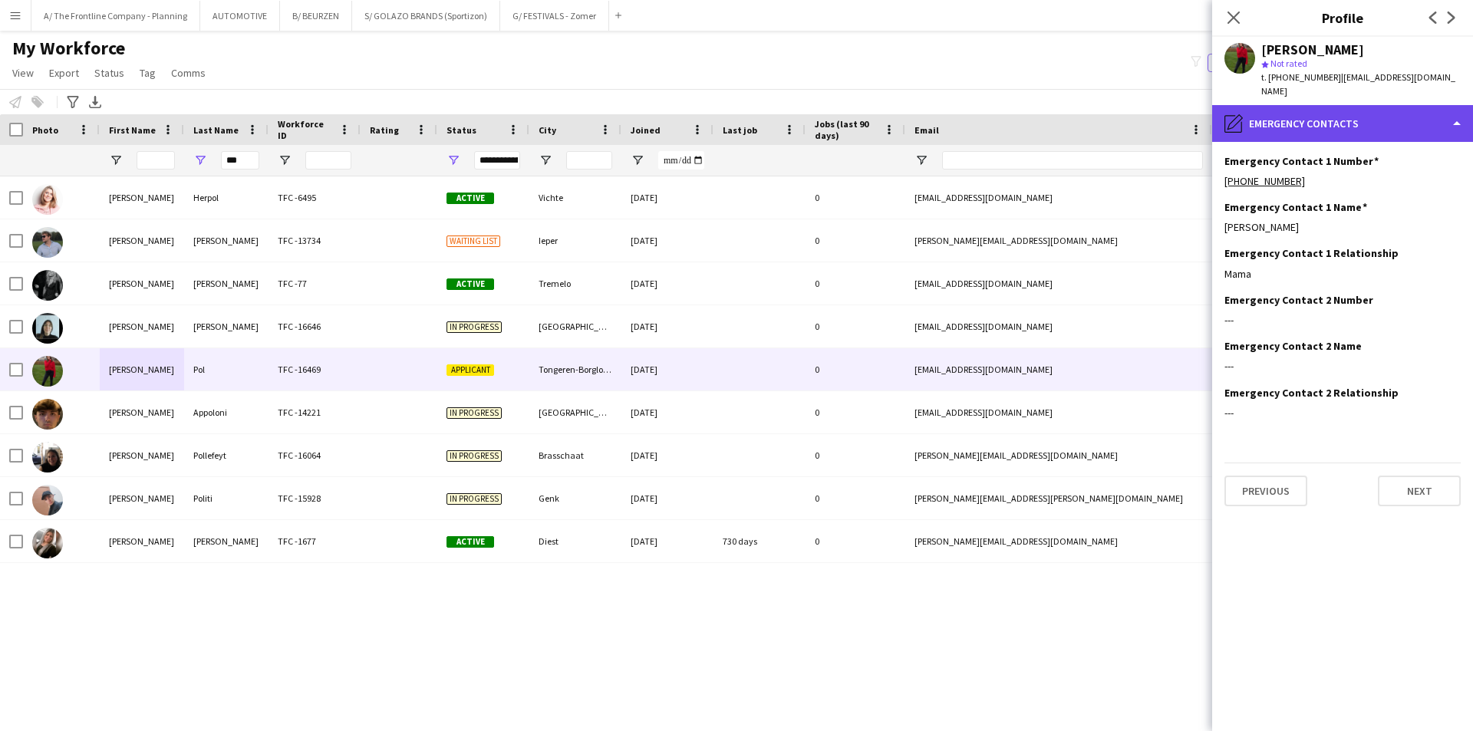
click at [1335, 106] on div "pencil4 Emergency contacts" at bounding box center [1342, 123] width 261 height 37
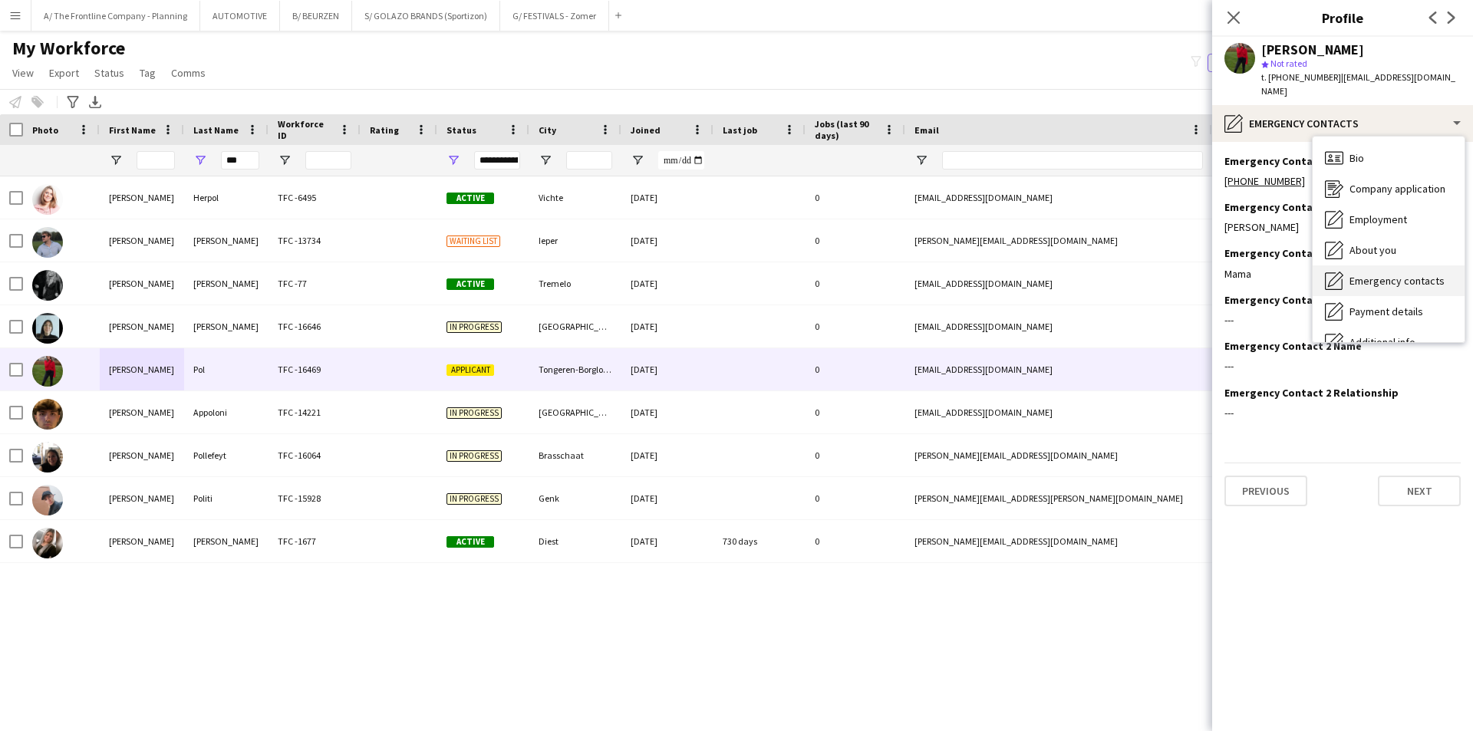
click at [1352, 274] on div "Emergency contacts Emergency contacts" at bounding box center [1389, 280] width 152 height 31
click at [232, 166] on input "***" at bounding box center [240, 160] width 38 height 18
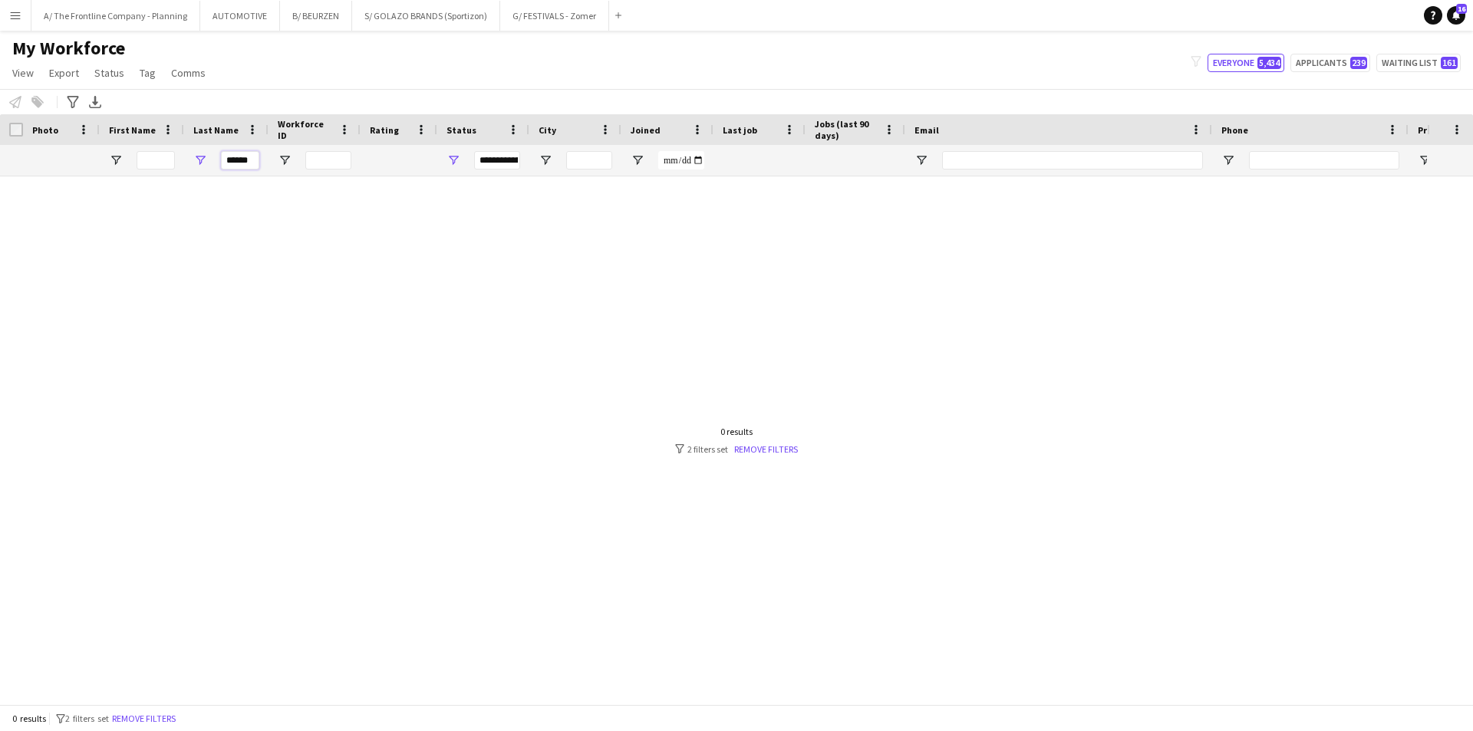
click at [253, 160] on input "******" at bounding box center [240, 160] width 38 height 18
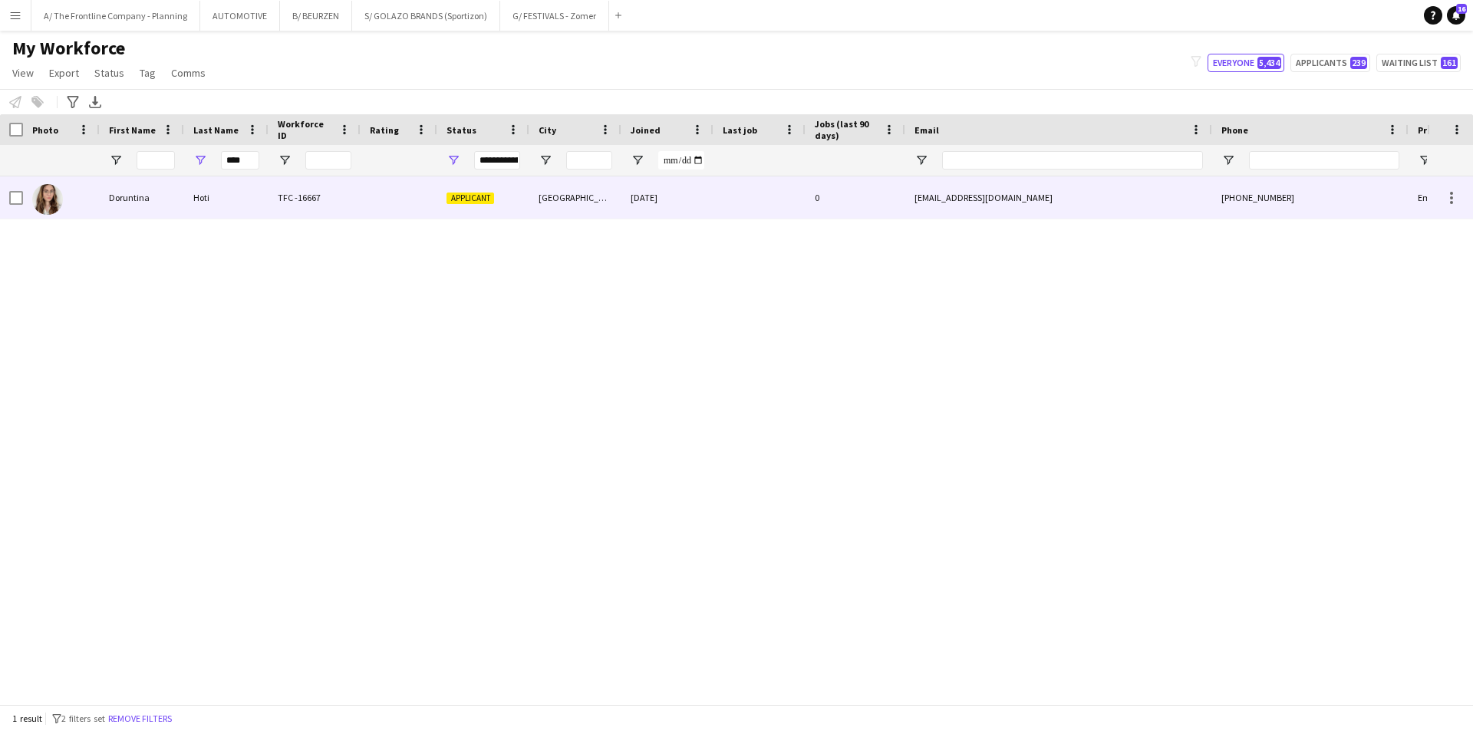
click at [170, 209] on div "Doruntina" at bounding box center [142, 197] width 84 height 42
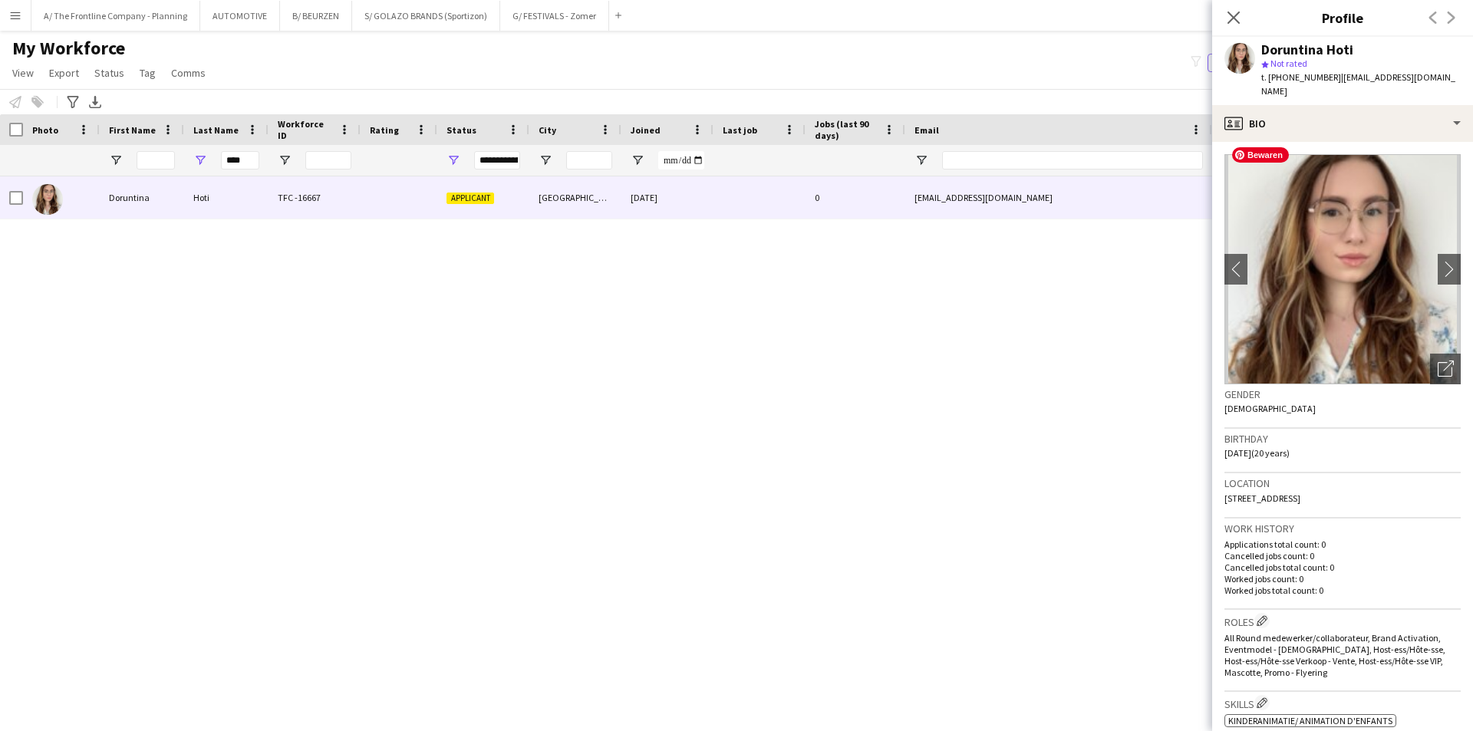
scroll to position [661, 0]
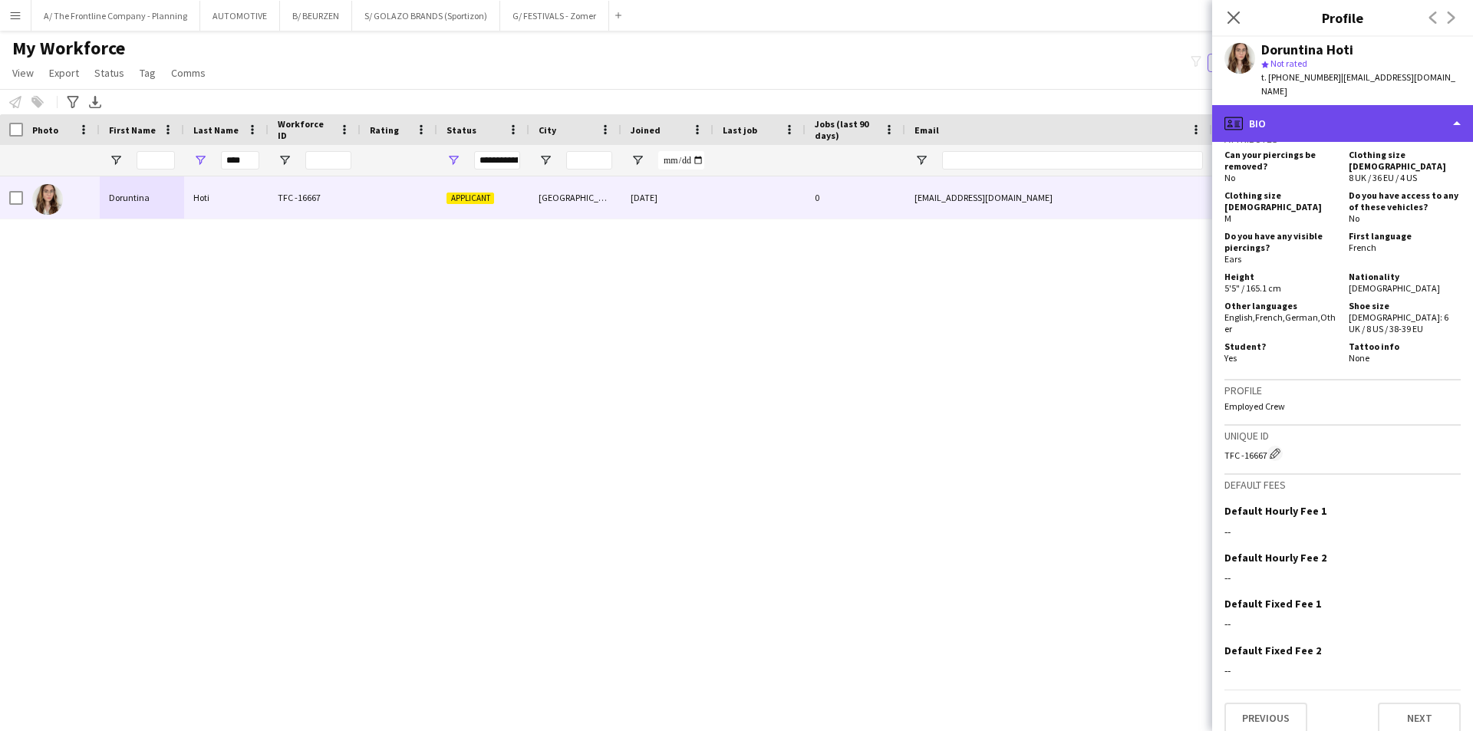
click at [1341, 117] on div "profile Bio" at bounding box center [1342, 123] width 261 height 37
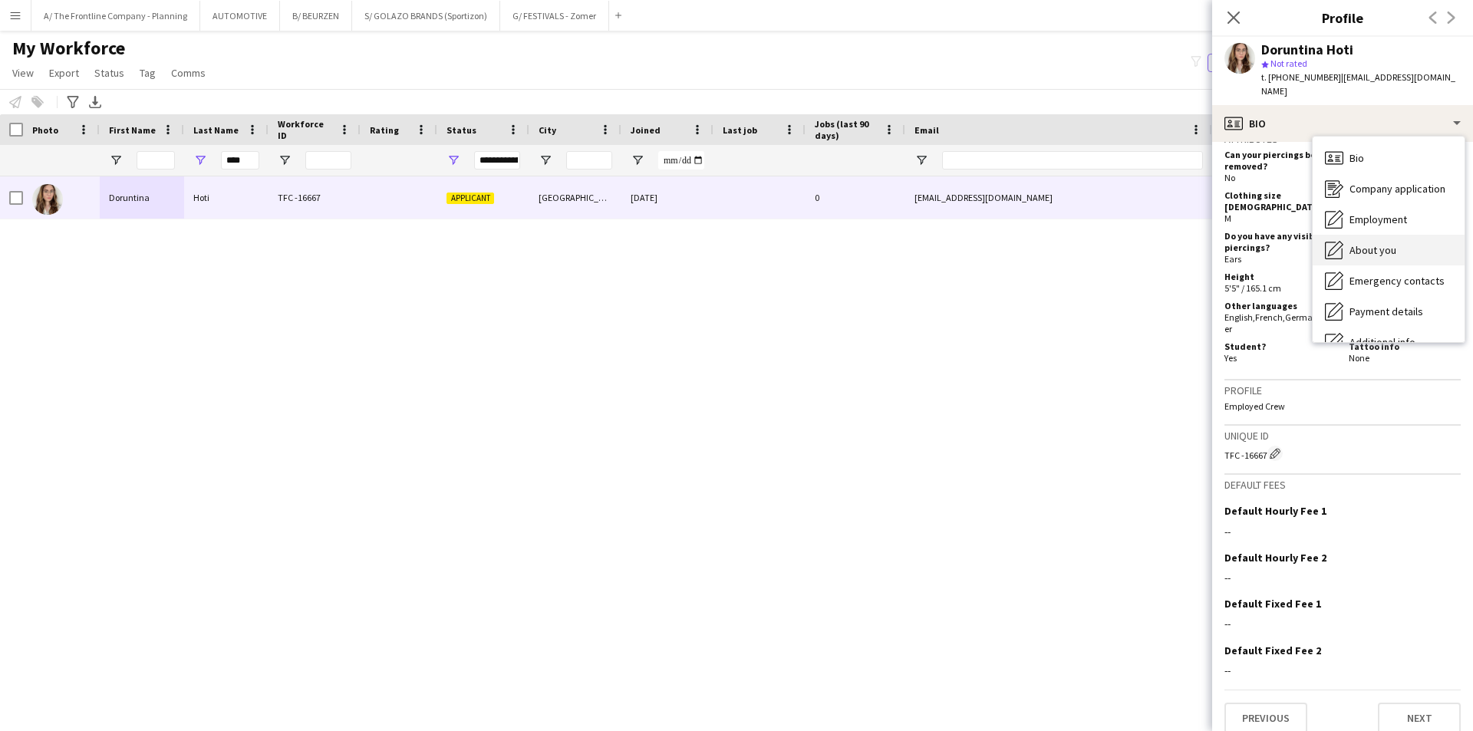
click at [1383, 246] on div "About you About you" at bounding box center [1389, 250] width 152 height 31
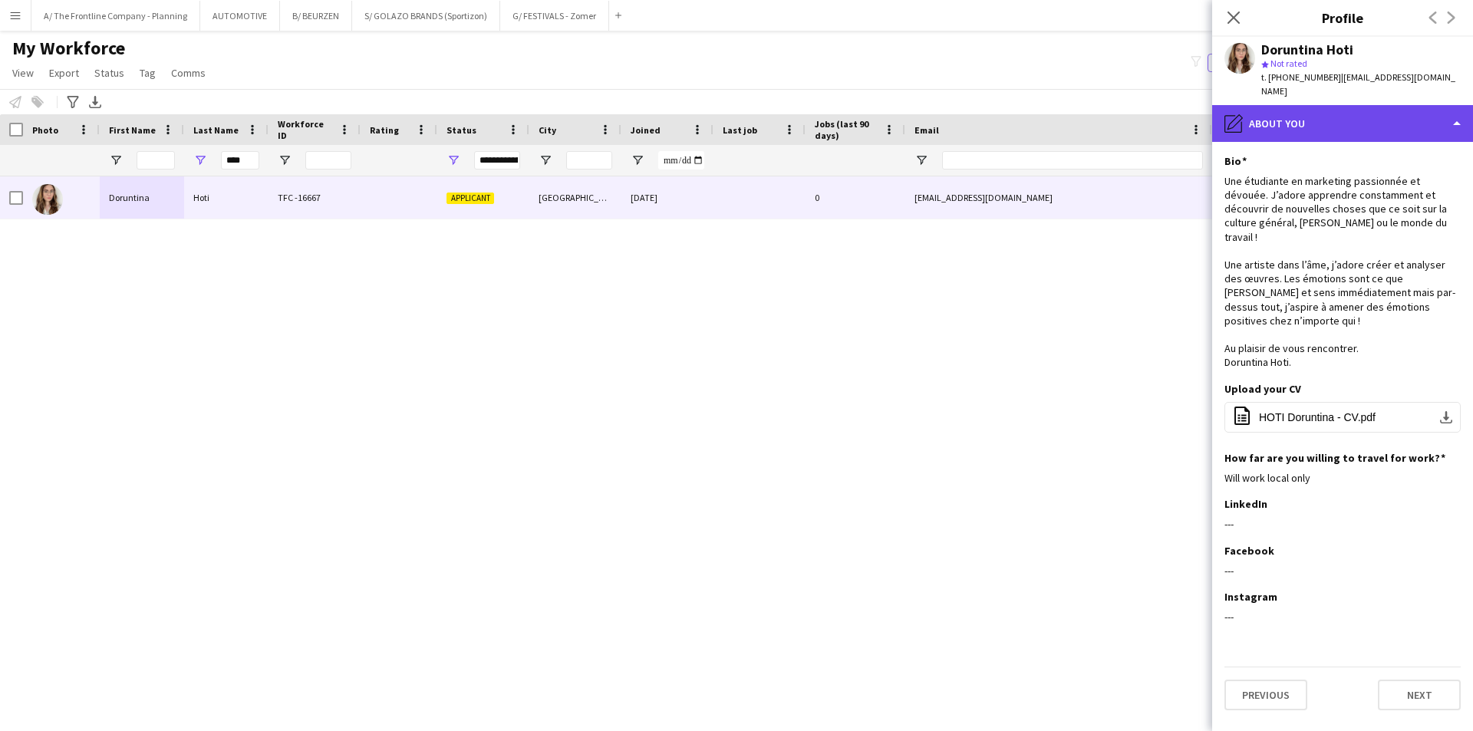
click at [1349, 122] on div "pencil4 About you" at bounding box center [1342, 123] width 261 height 37
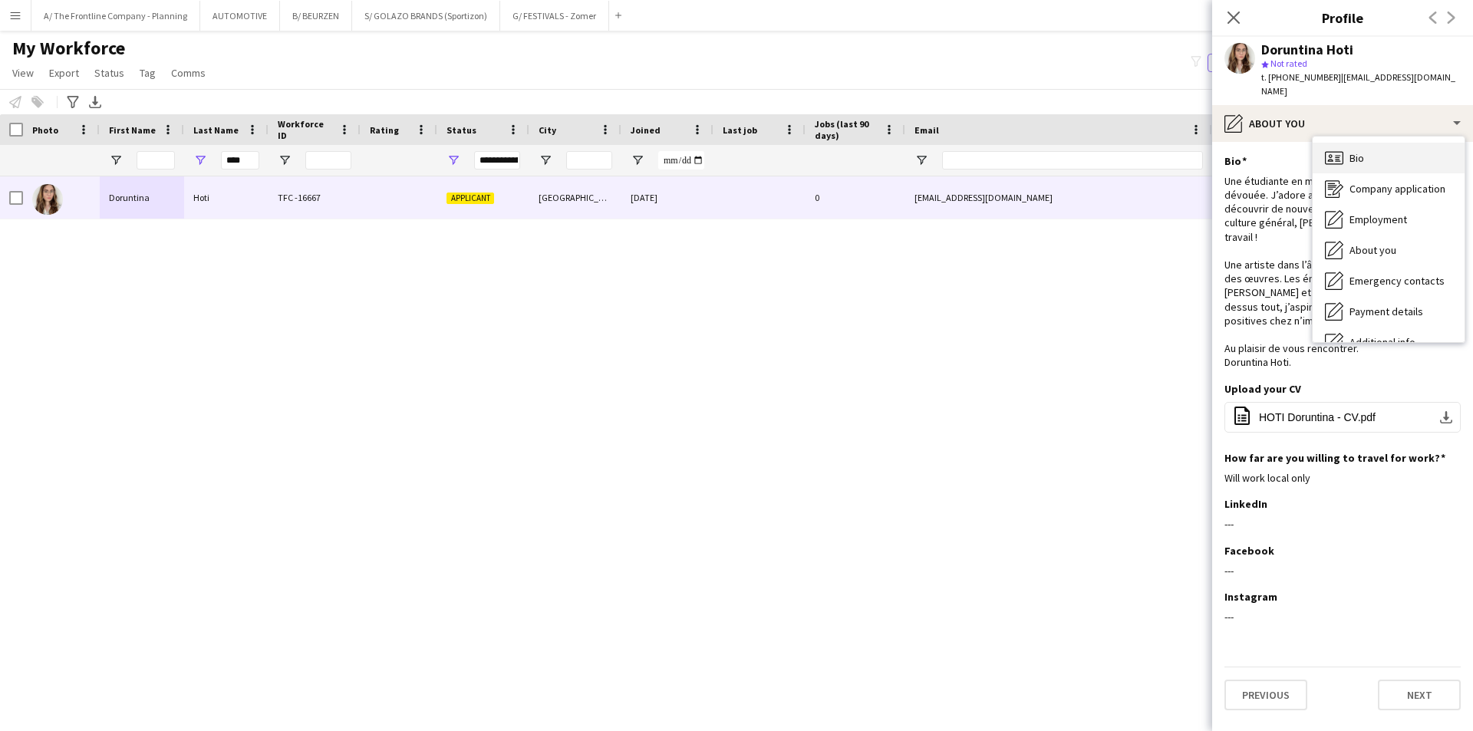
click at [1344, 143] on div "Bio Bio" at bounding box center [1389, 158] width 152 height 31
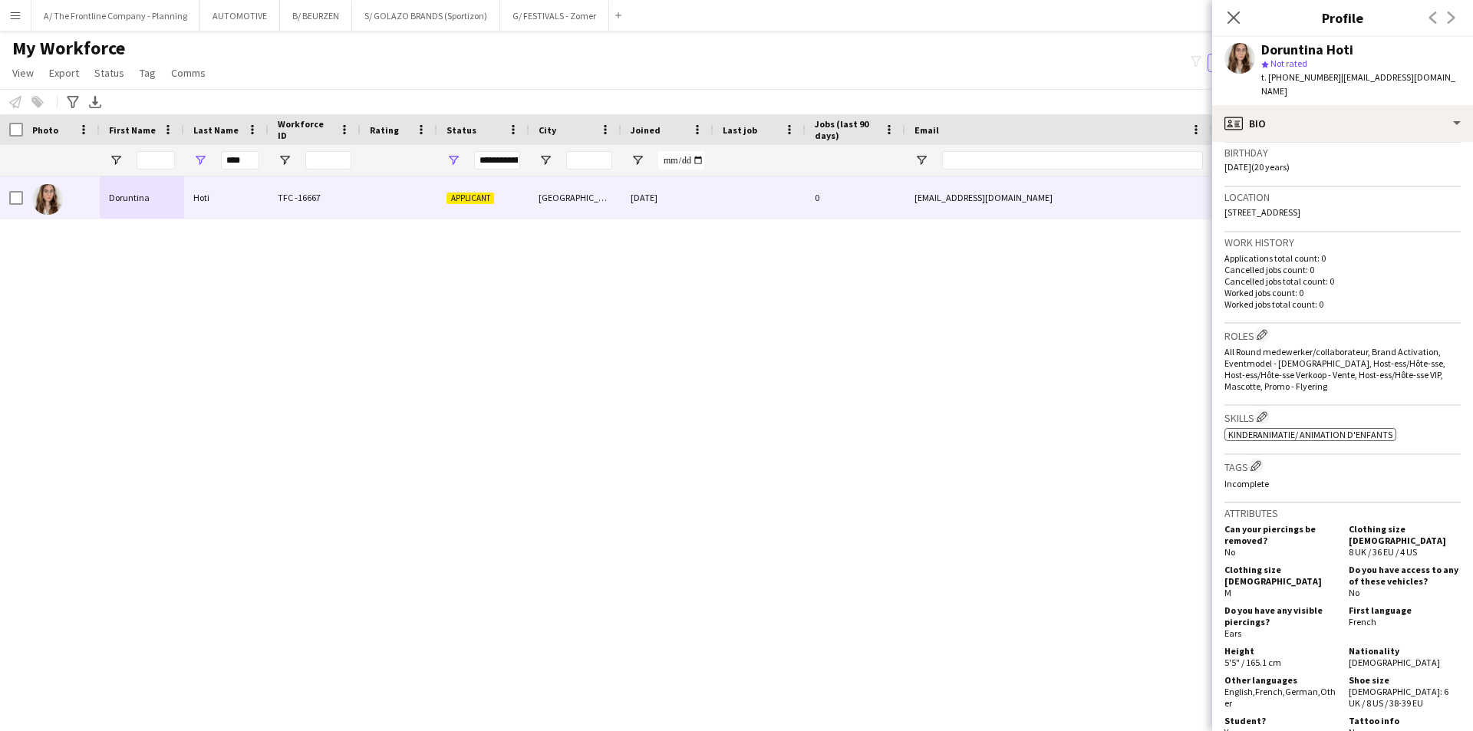
scroll to position [460, 0]
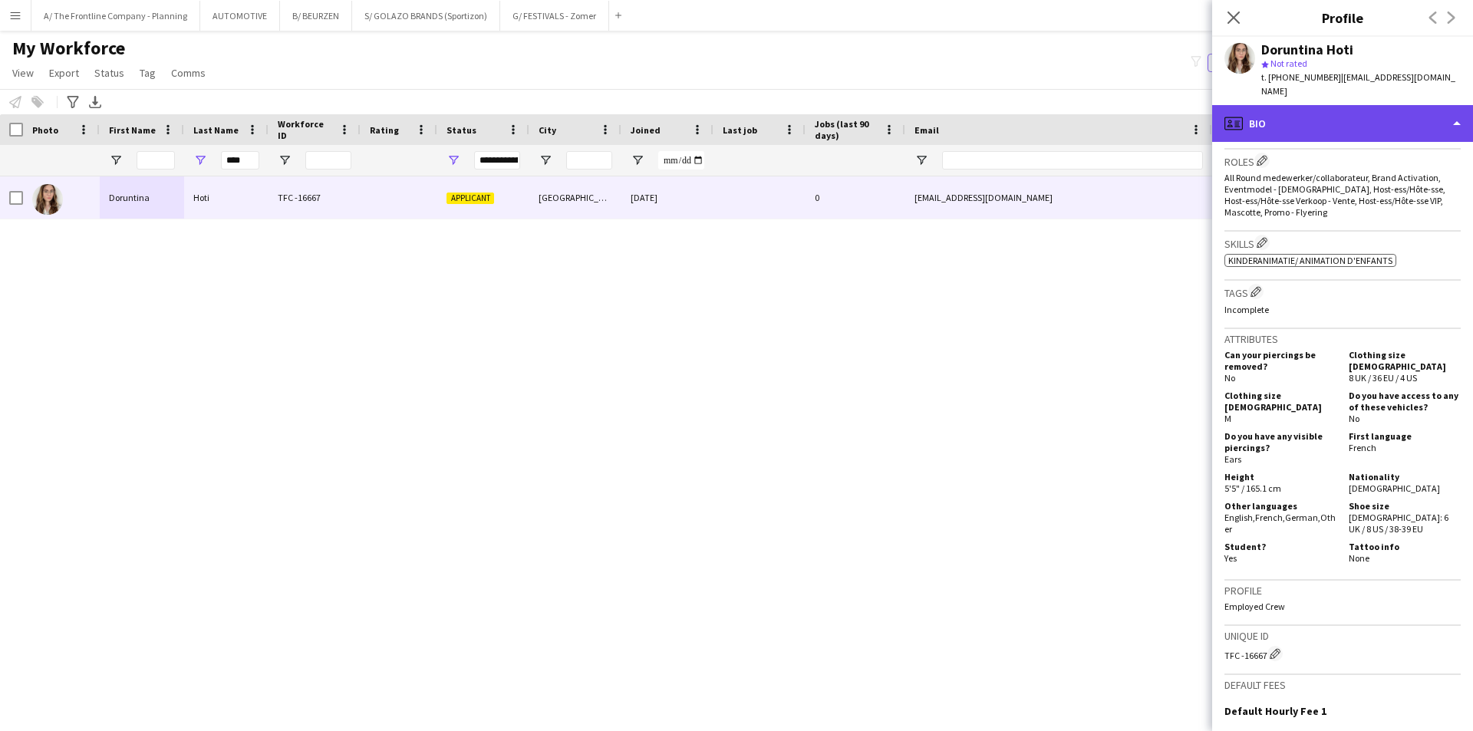
click at [1368, 109] on div "profile Bio" at bounding box center [1342, 123] width 261 height 37
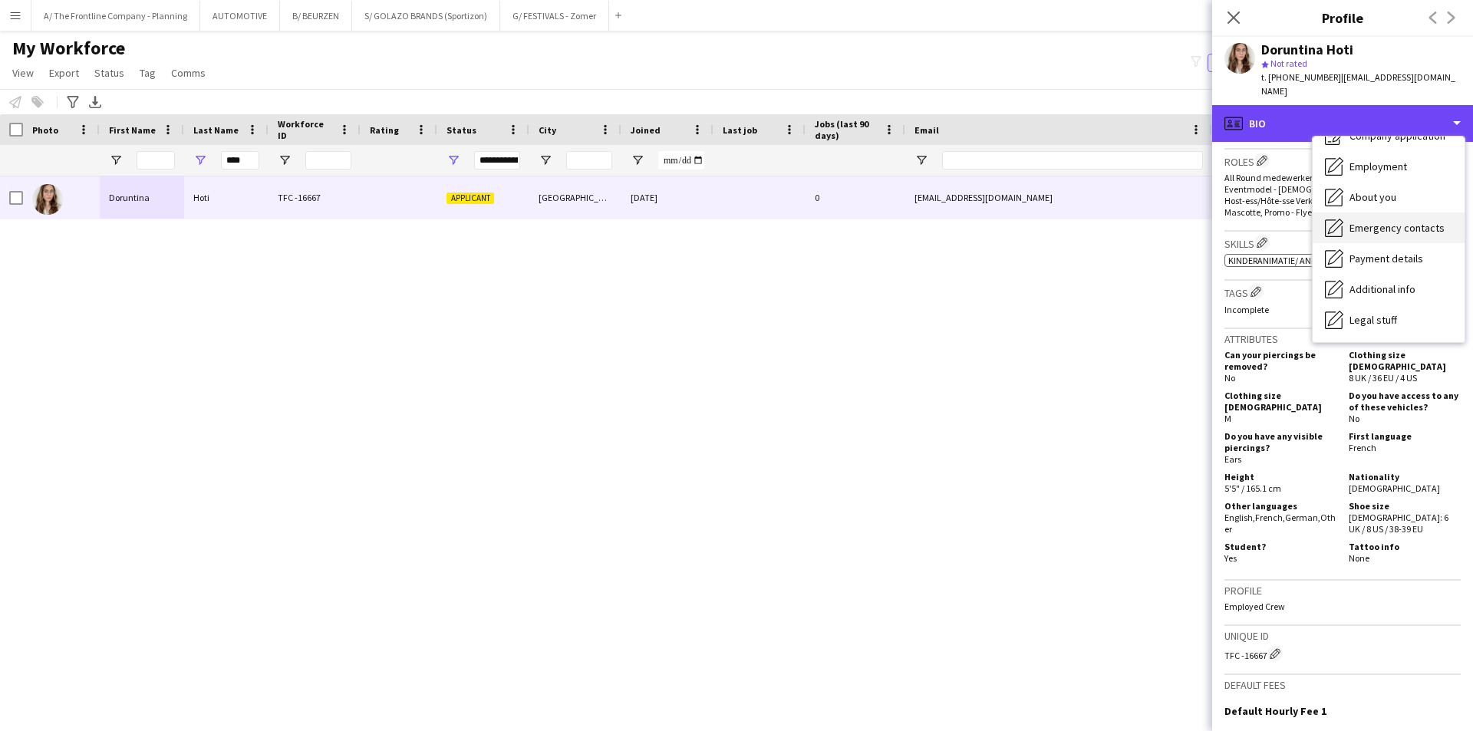
scroll to position [114, 0]
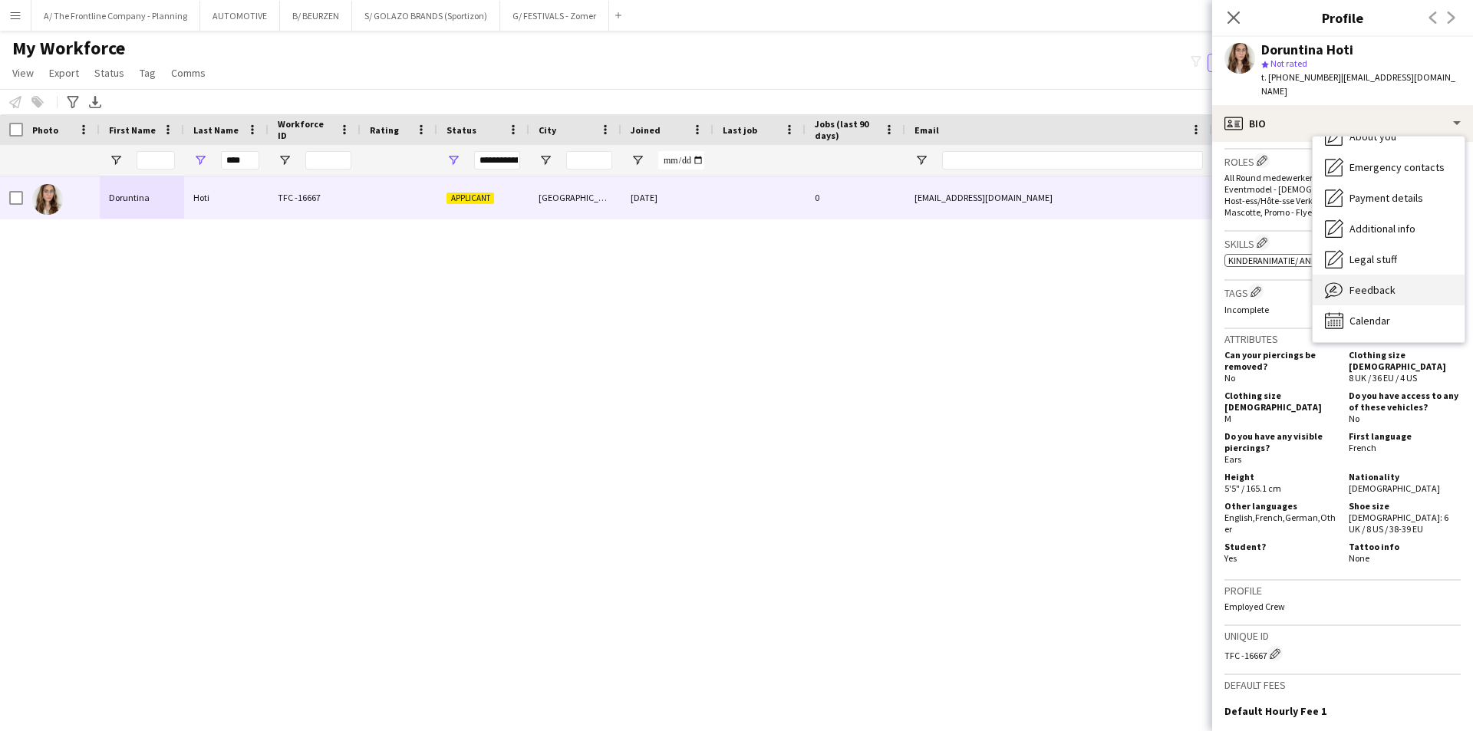
click at [1372, 283] on div "Feedback Feedback" at bounding box center [1389, 290] width 152 height 31
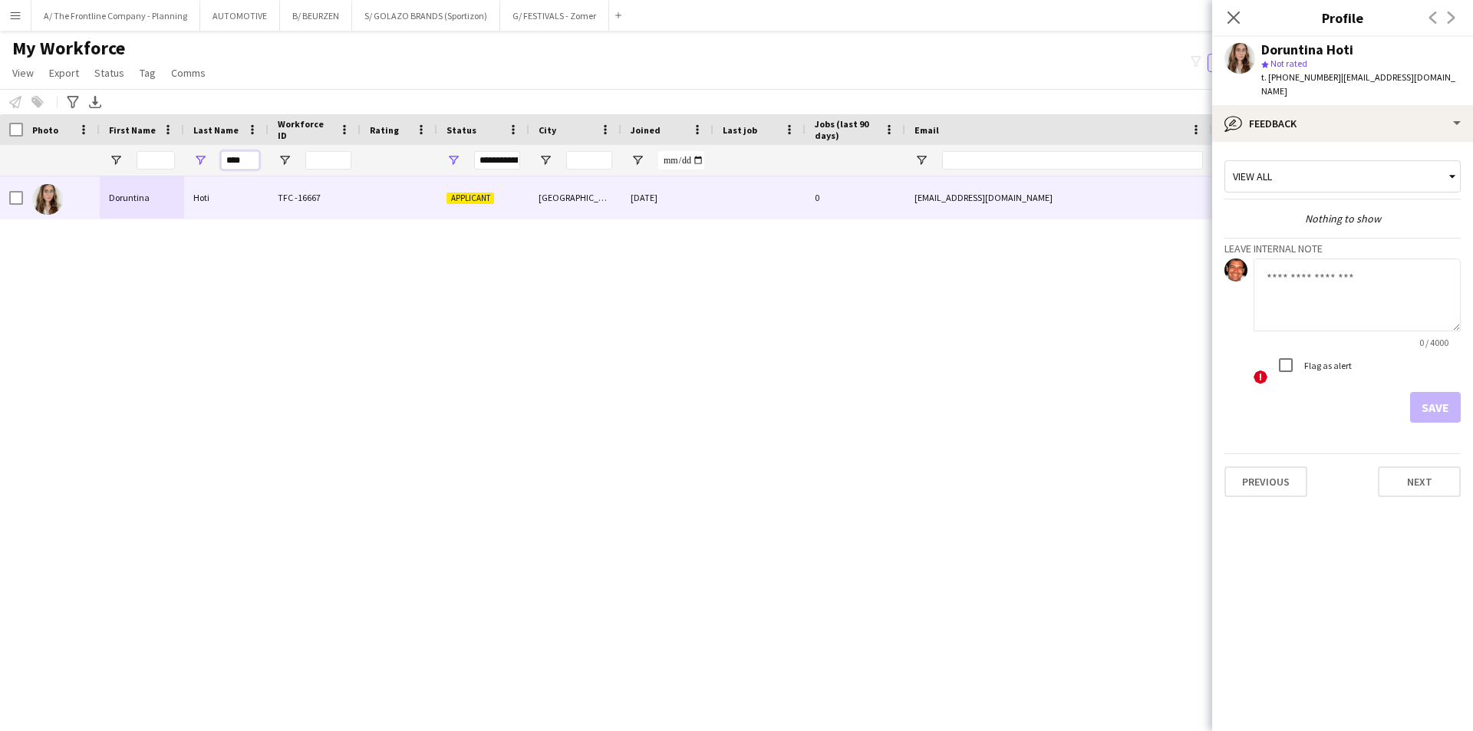
click at [236, 163] on input "****" at bounding box center [240, 160] width 38 height 18
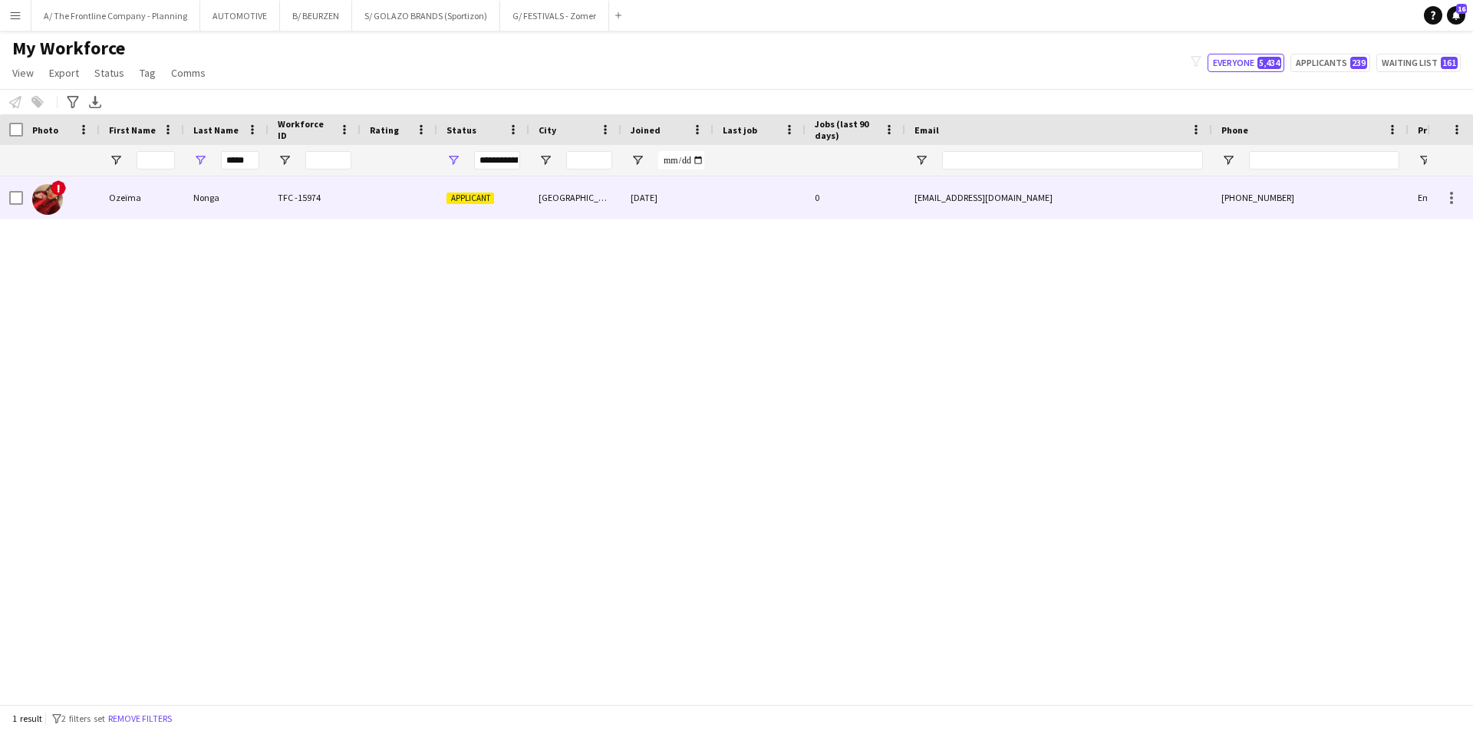
click at [167, 200] on div "Ozeïma" at bounding box center [142, 197] width 84 height 42
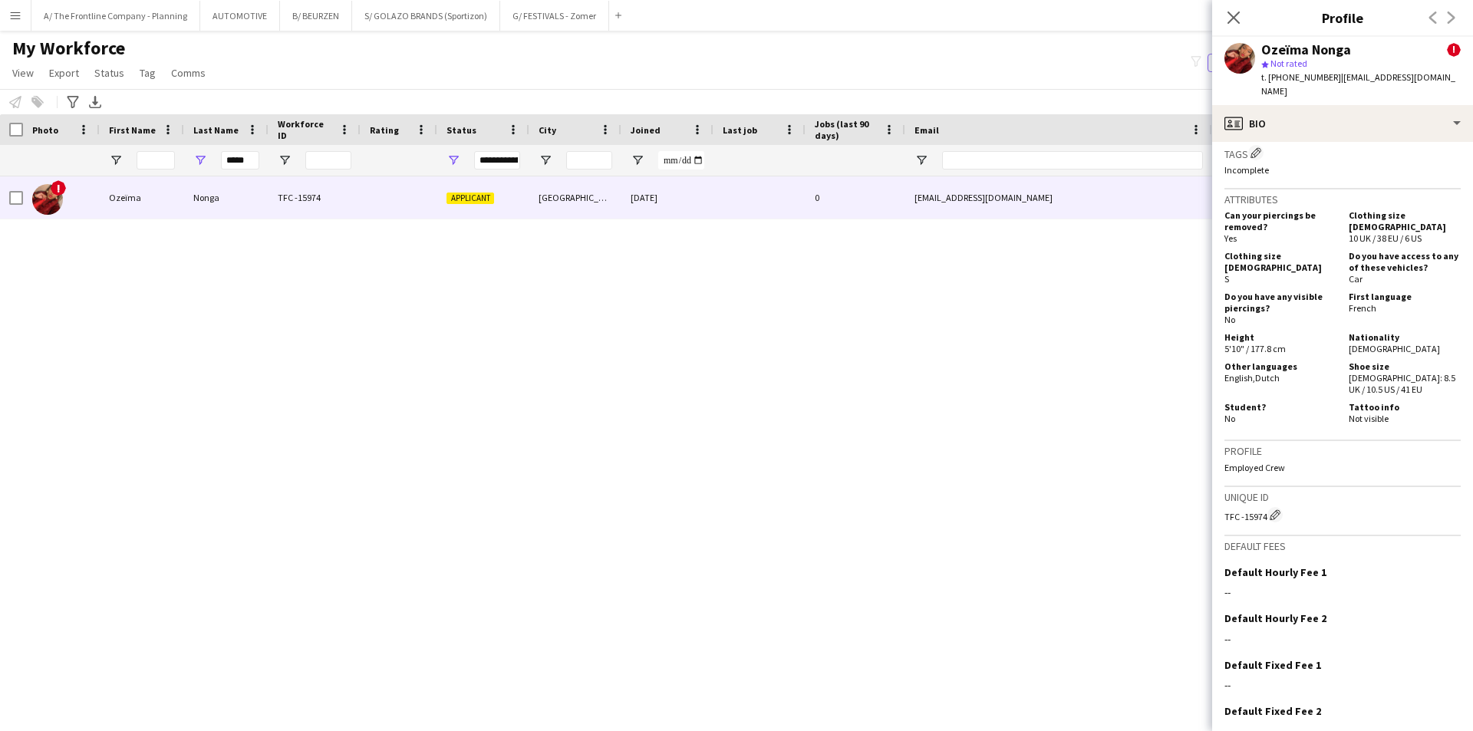
scroll to position [153, 0]
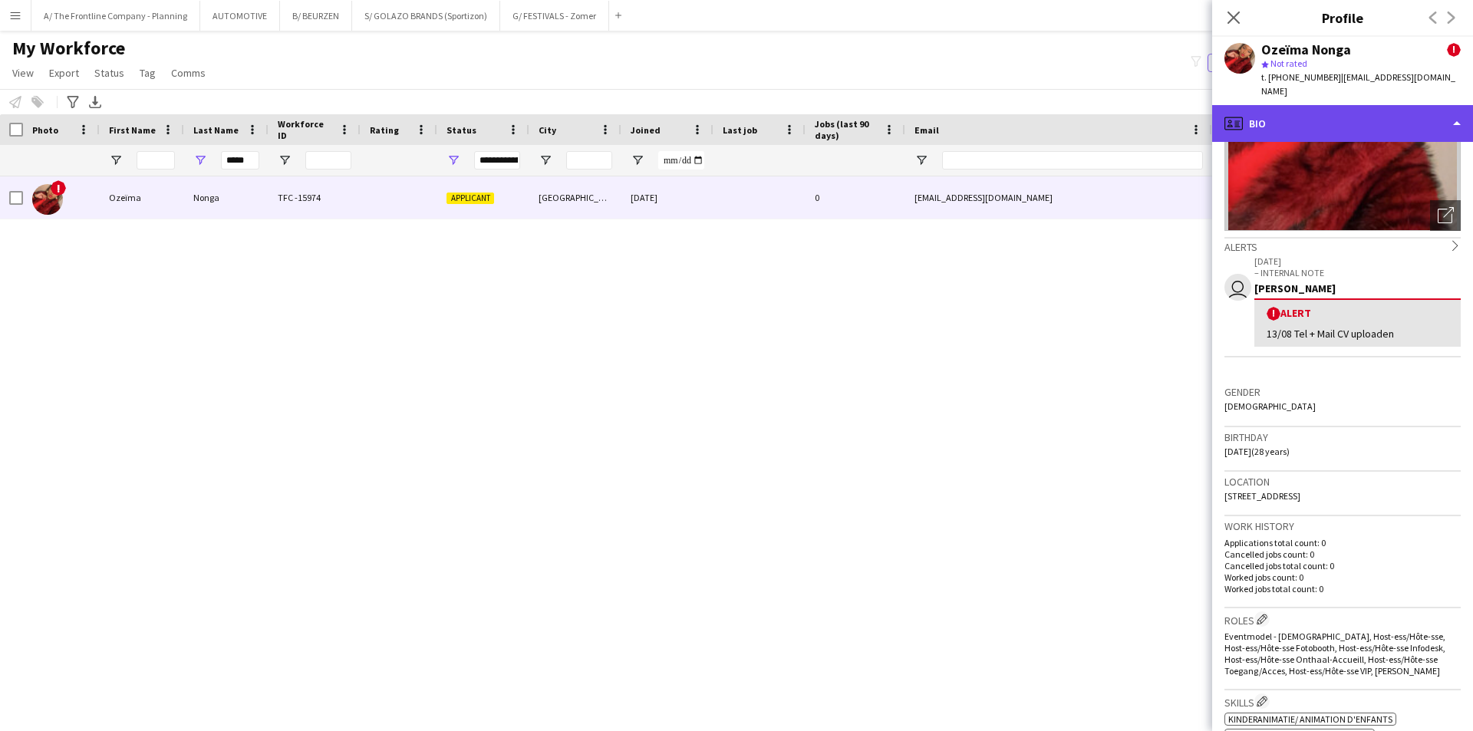
click at [1337, 112] on div "profile Bio" at bounding box center [1342, 123] width 261 height 37
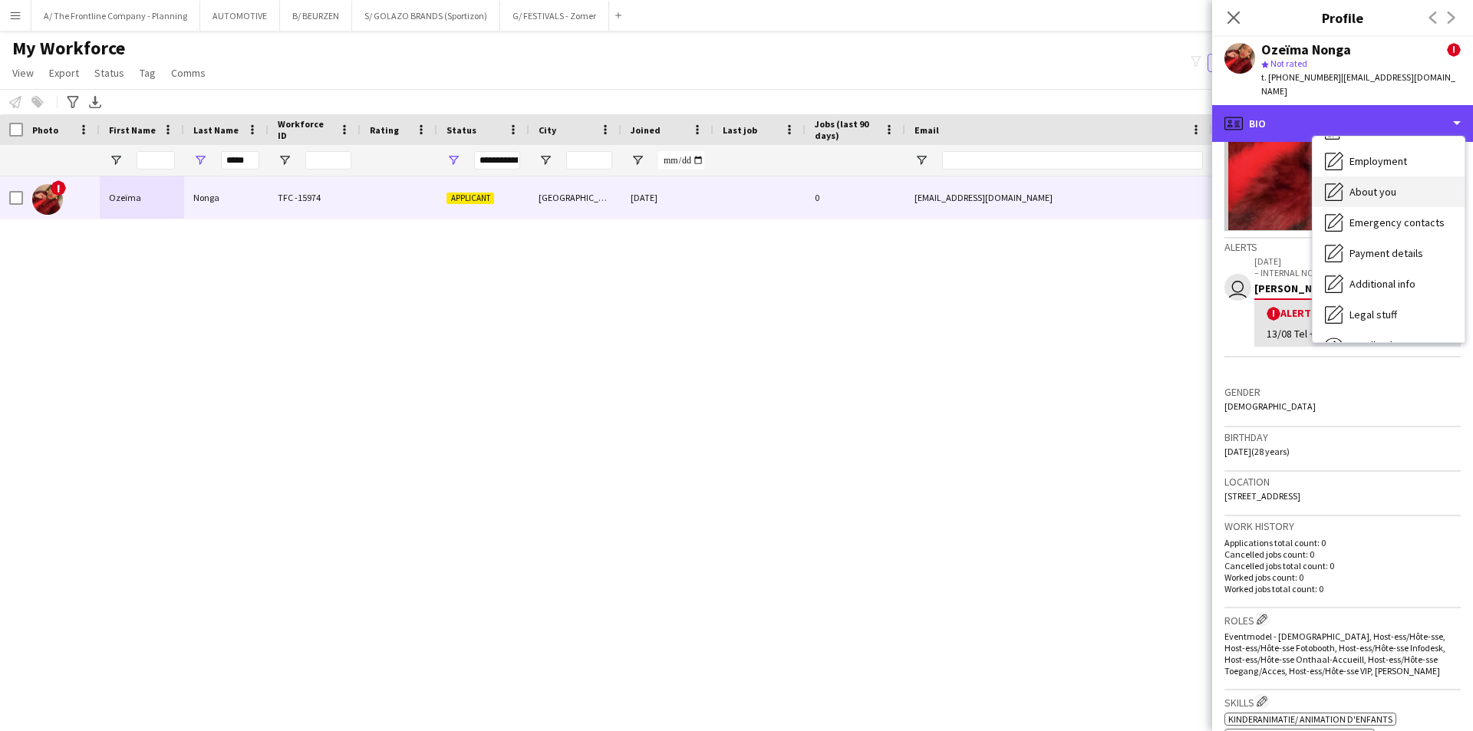
scroll to position [114, 0]
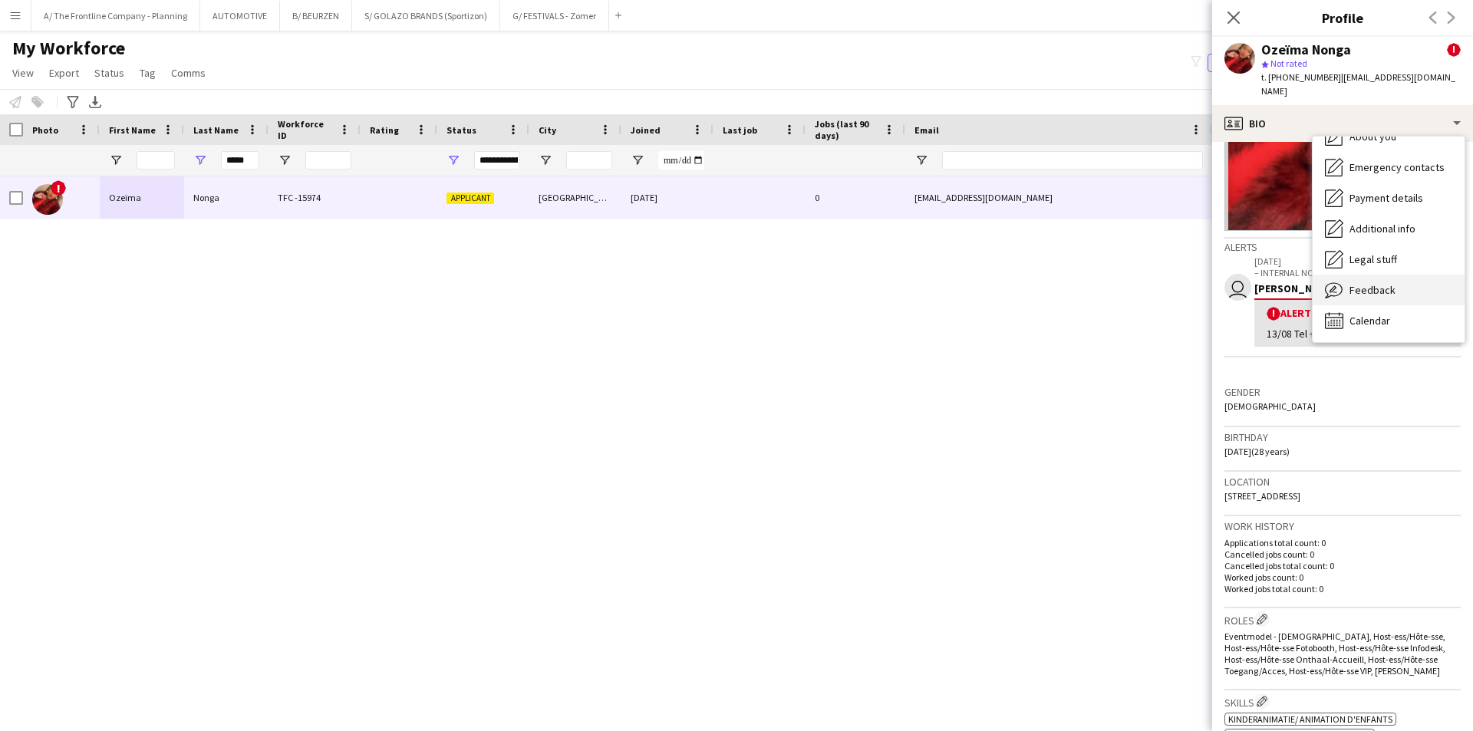
click at [1351, 283] on span "Feedback" at bounding box center [1373, 290] width 46 height 14
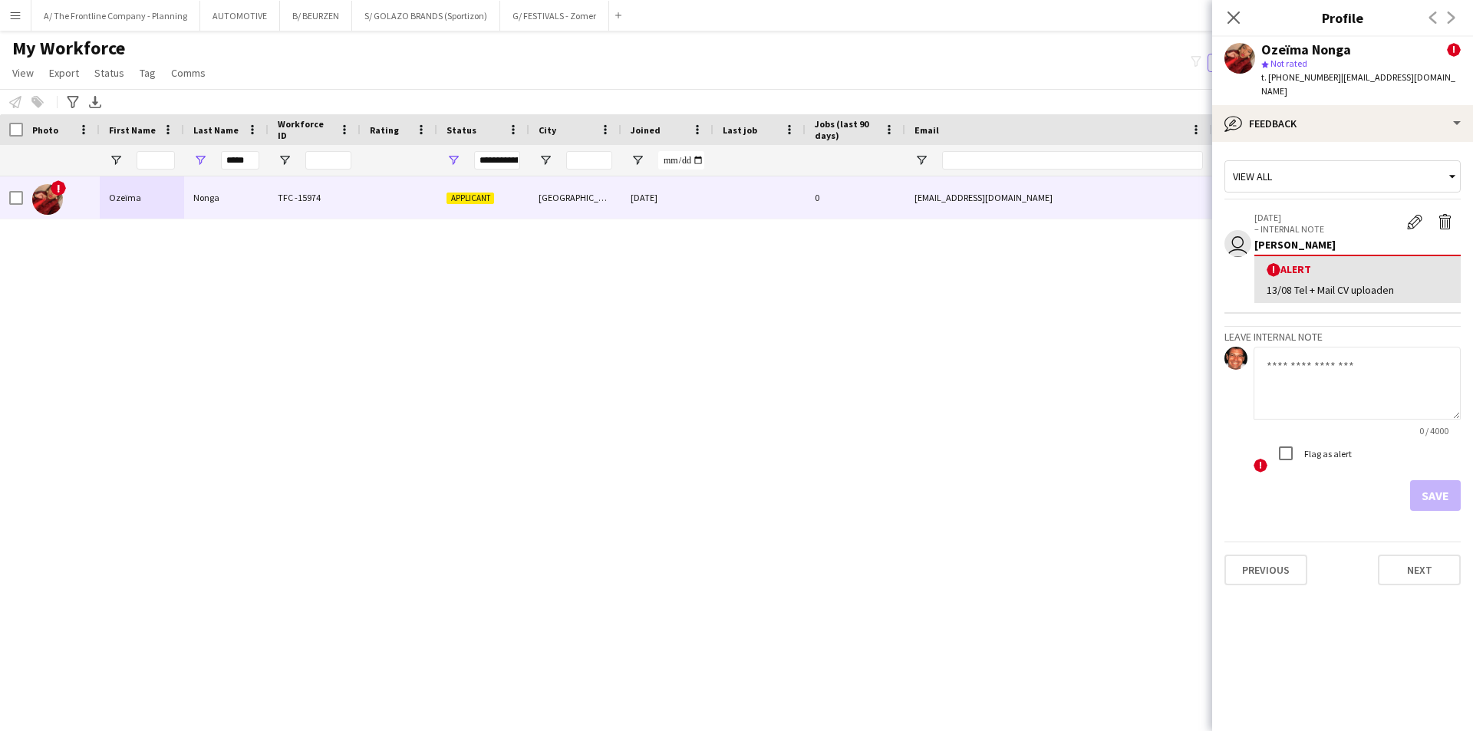
click at [562, 276] on div "! Ozeïma Nonga TFC -15974 Applicant [GEOGRAPHIC_DATA] [DATE] 0 [EMAIL_ADDRESS][…" at bounding box center [713, 434] width 1427 height 516
click at [1303, 283] on div "13/08 Tel + Mail CV uploaden" at bounding box center [1358, 290] width 182 height 14
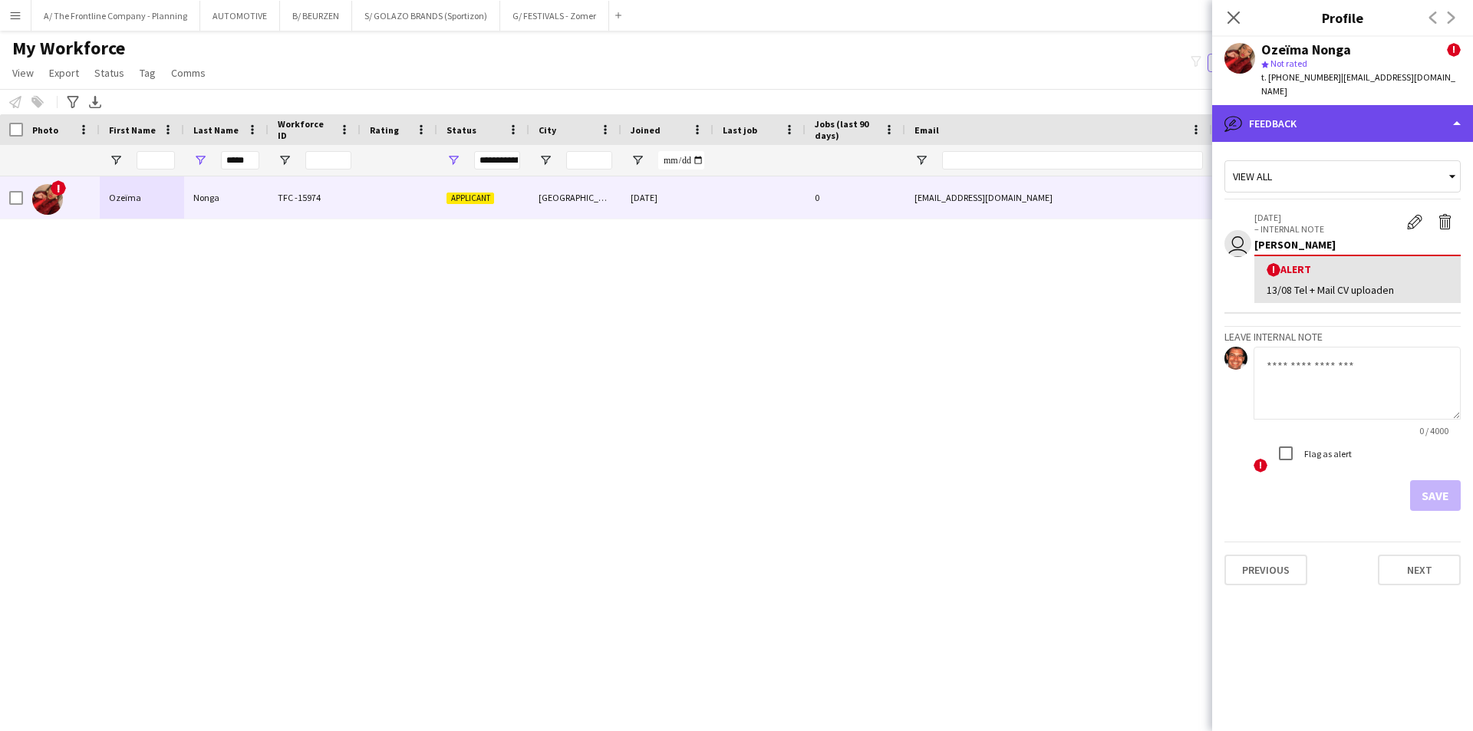
click at [1324, 105] on div "bubble-pencil Feedback" at bounding box center [1342, 123] width 261 height 37
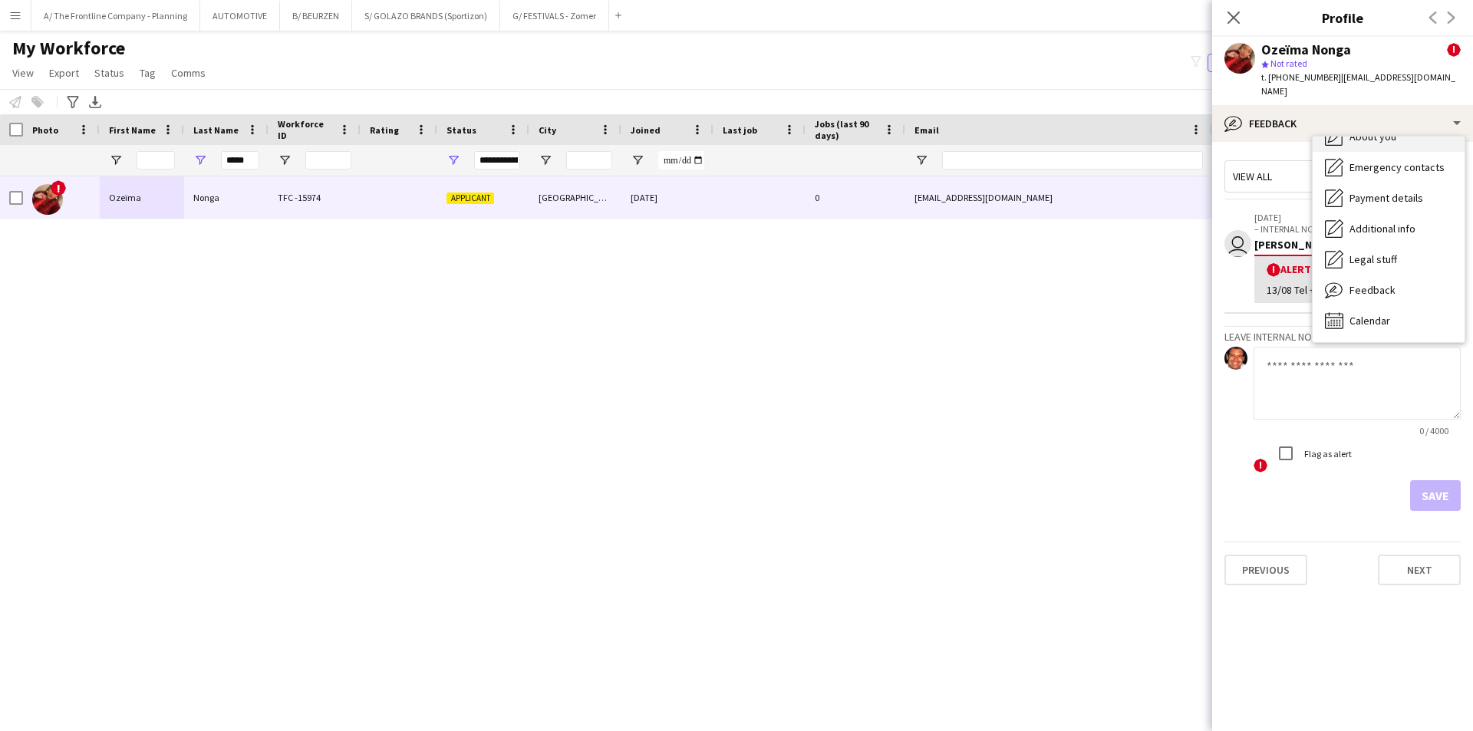
click at [1367, 130] on span "About you" at bounding box center [1373, 137] width 47 height 14
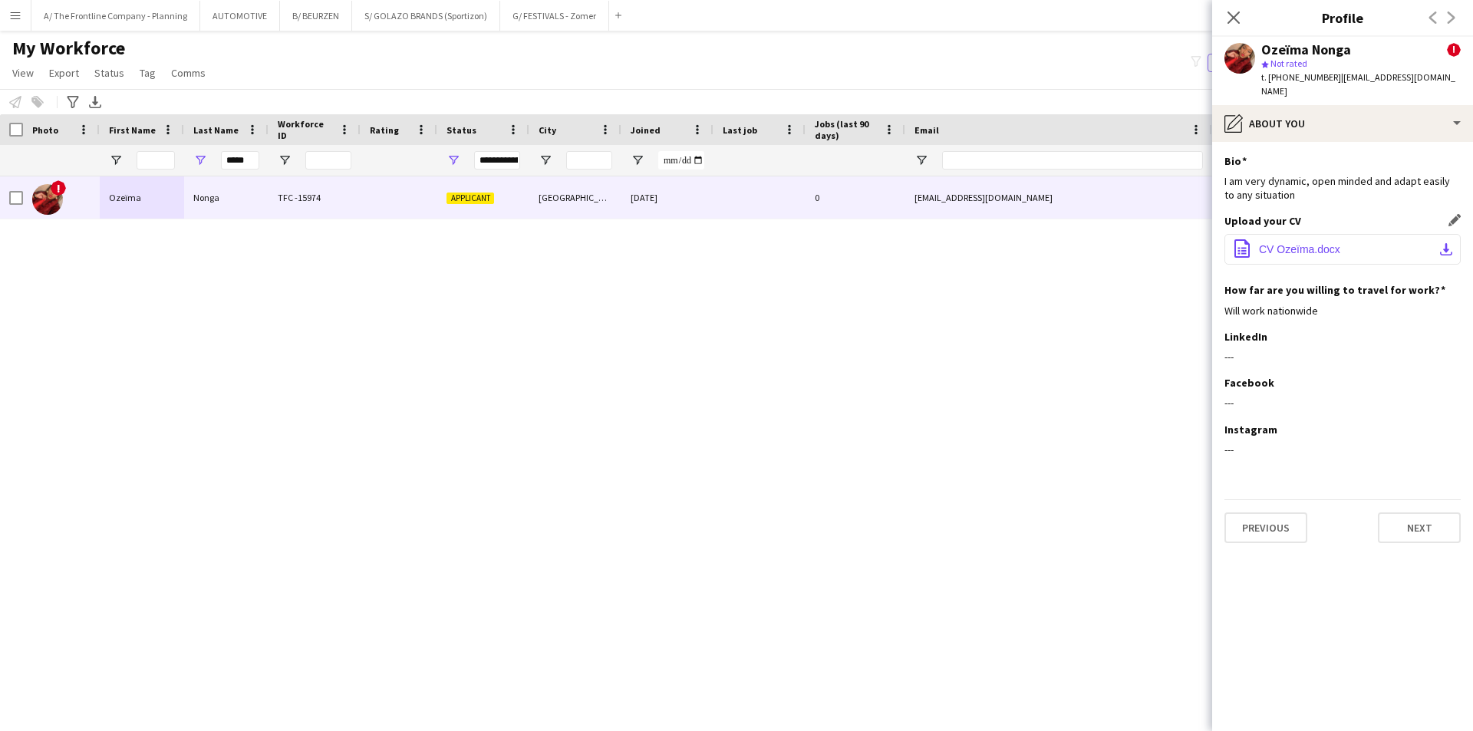
click at [1314, 243] on span "CV Ozeïma.docx" at bounding box center [1299, 249] width 81 height 12
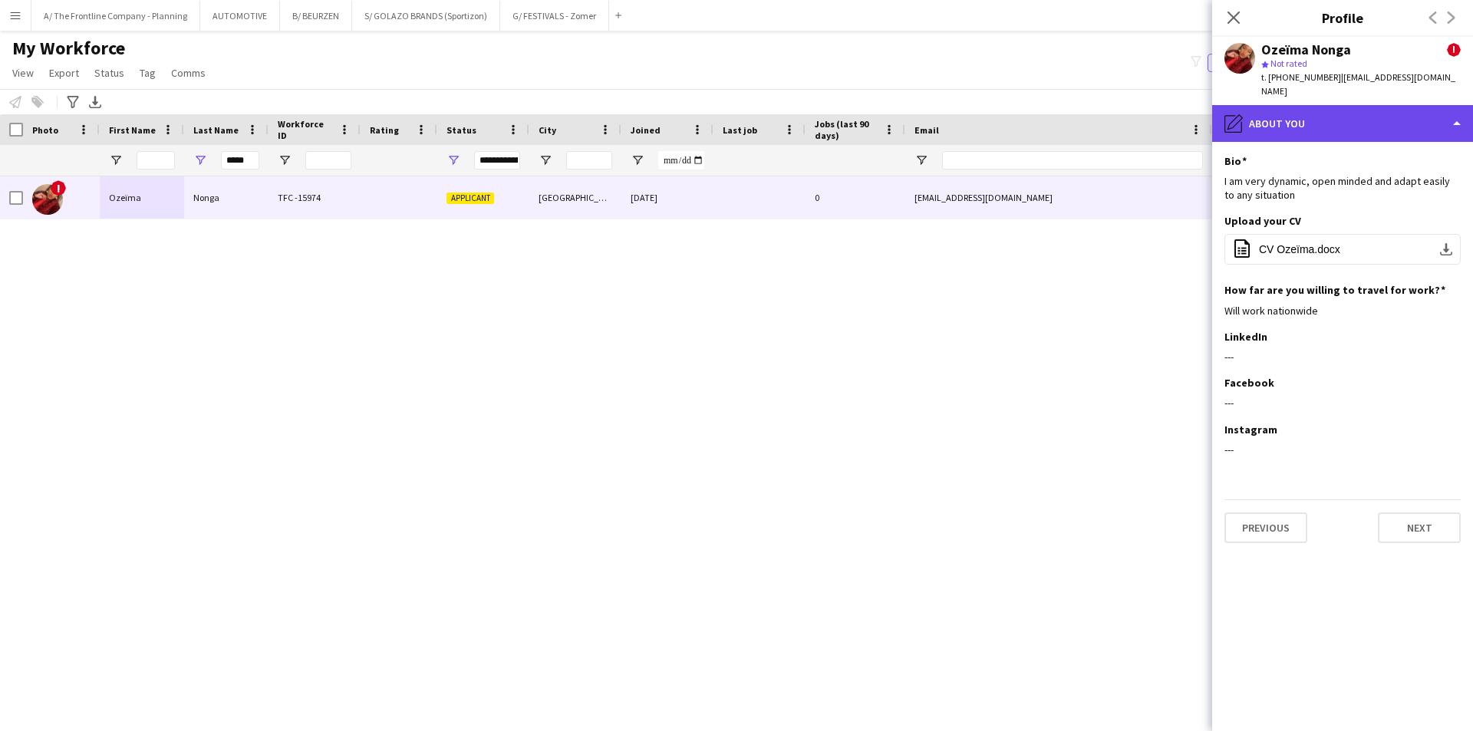
click at [1313, 105] on div "pencil4 About you" at bounding box center [1342, 123] width 261 height 37
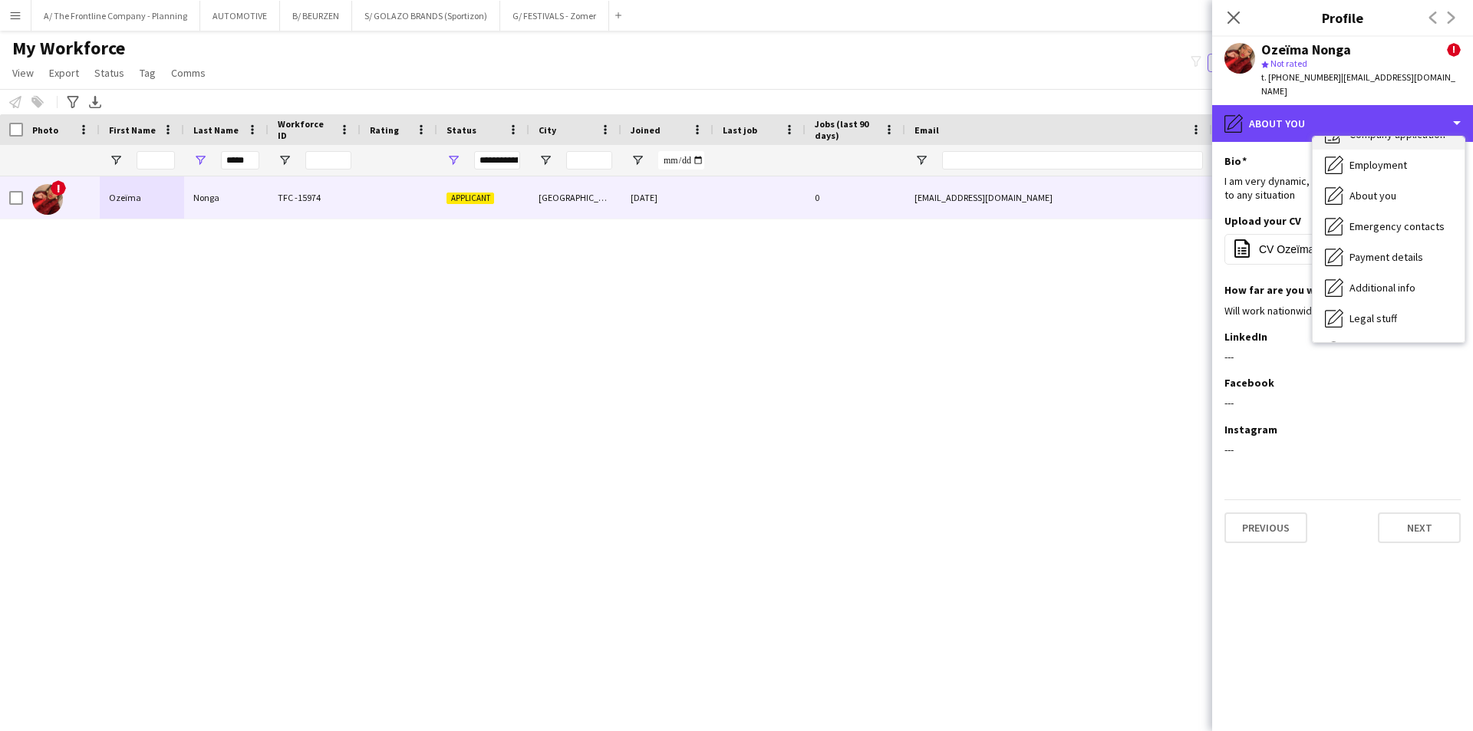
scroll to position [0, 0]
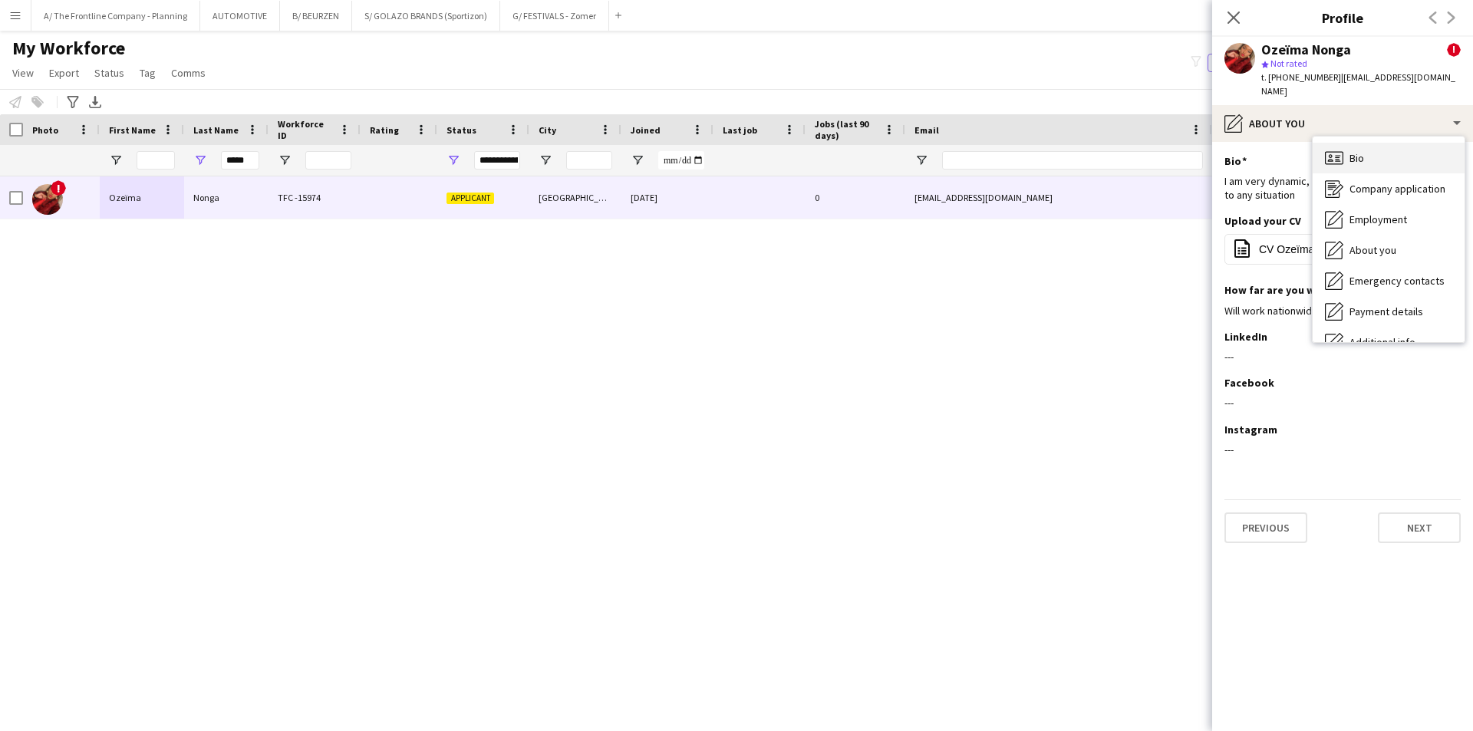
click at [1377, 143] on div "Bio Bio" at bounding box center [1389, 158] width 152 height 31
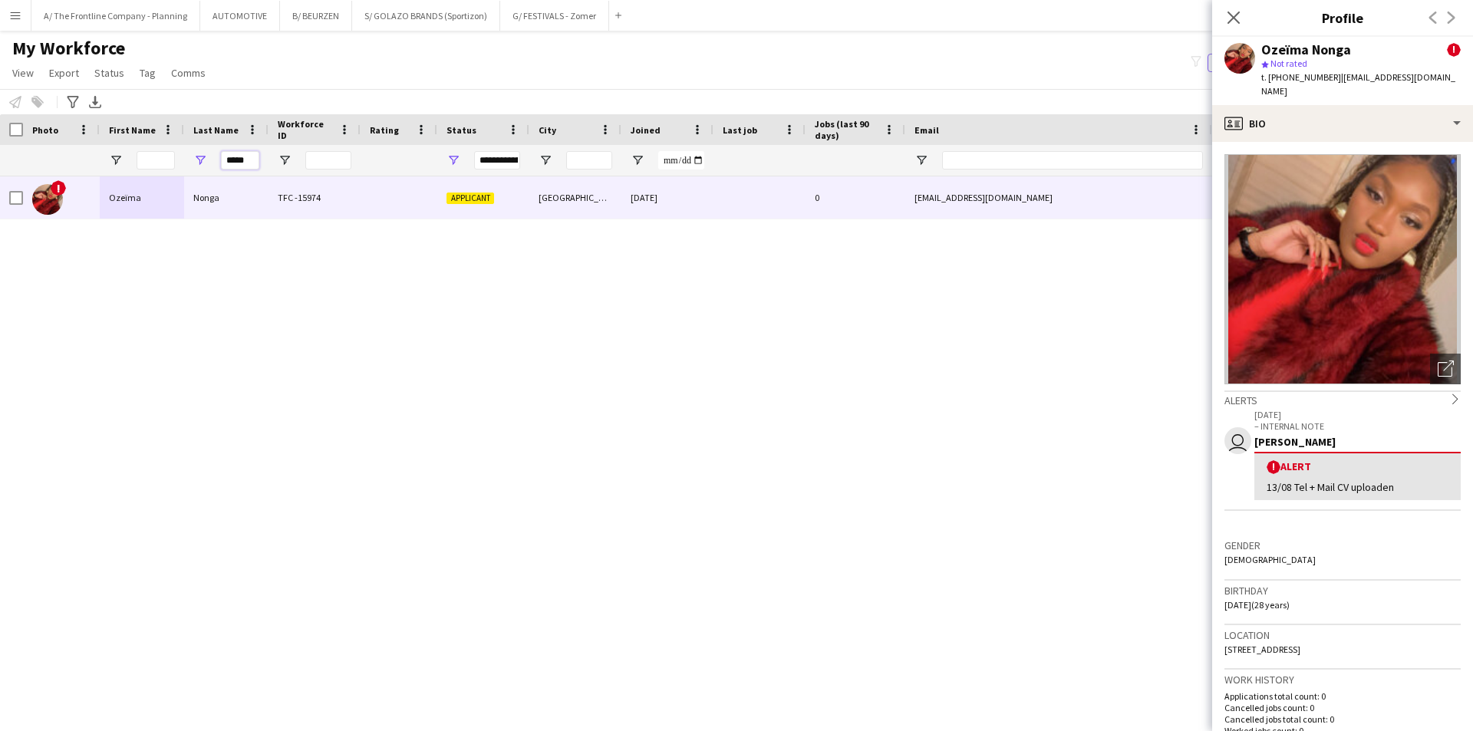
click at [240, 165] on input "*****" at bounding box center [240, 160] width 38 height 18
type input "******"
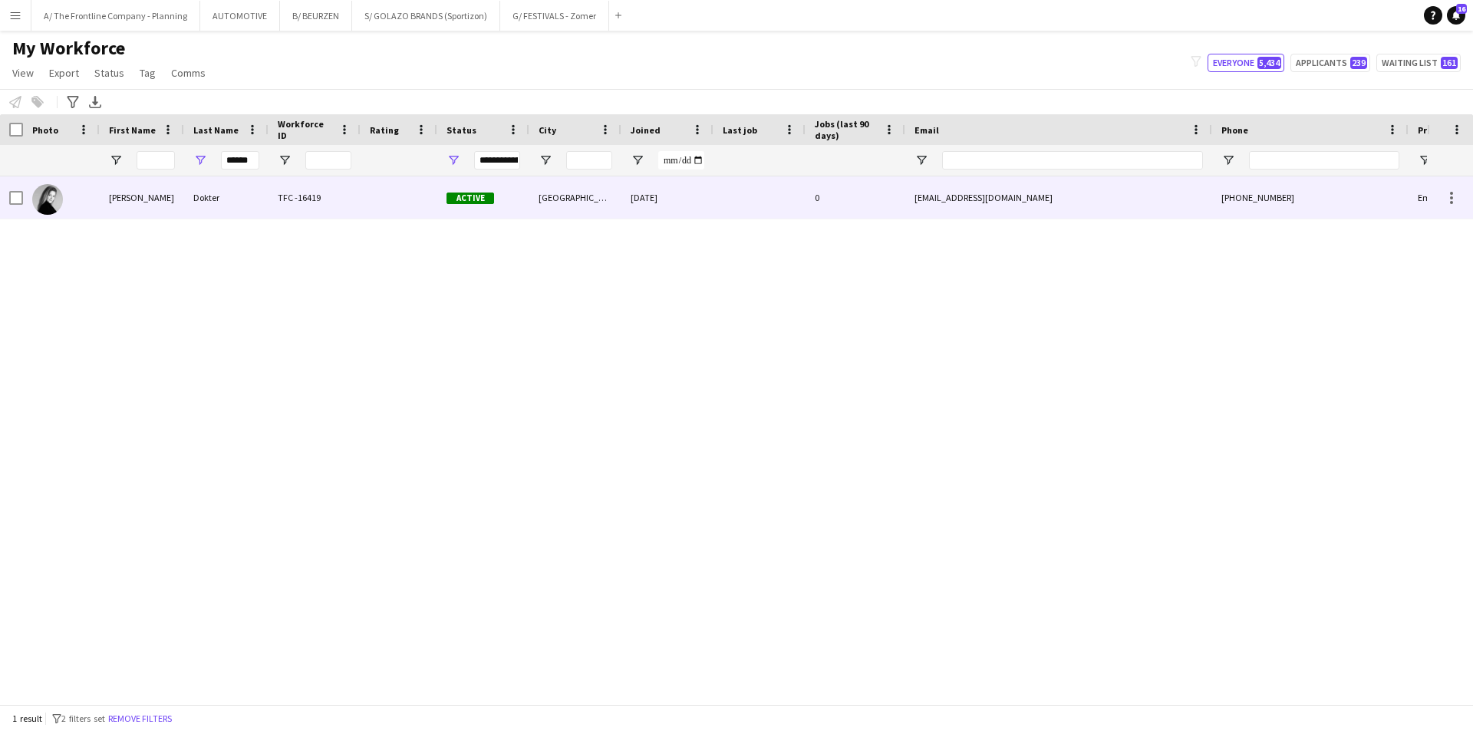
click at [143, 203] on div "[PERSON_NAME]" at bounding box center [142, 197] width 84 height 42
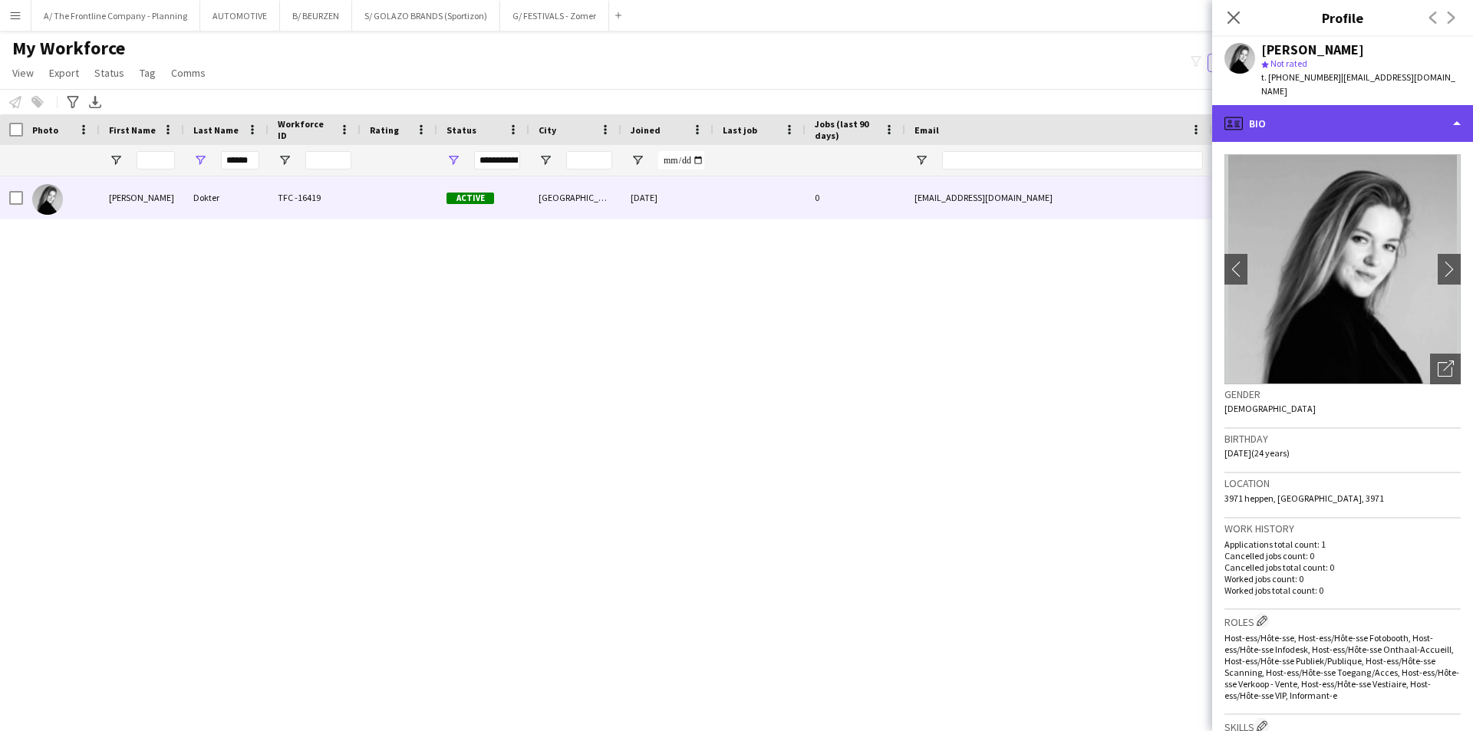
click at [1358, 121] on div "profile Bio" at bounding box center [1342, 123] width 261 height 37
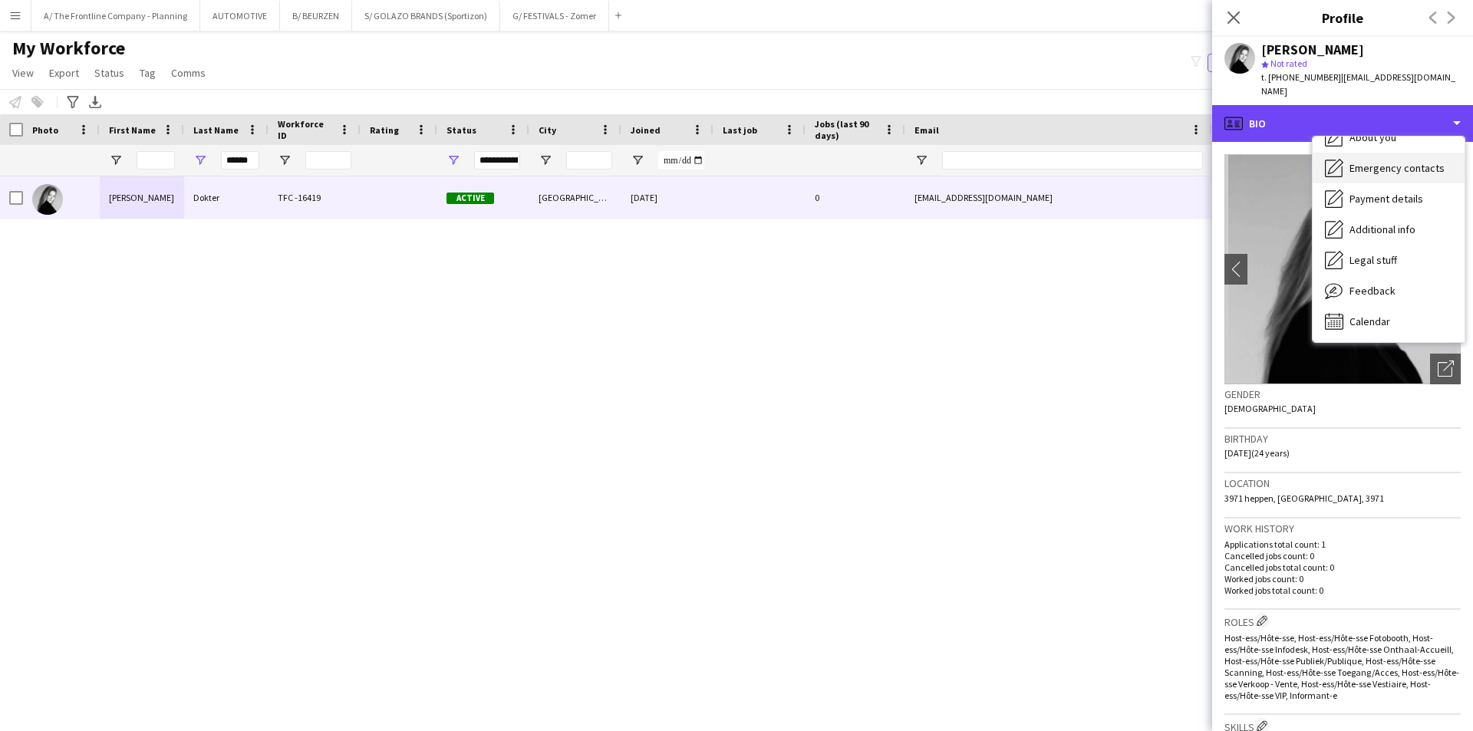
scroll to position [114, 0]
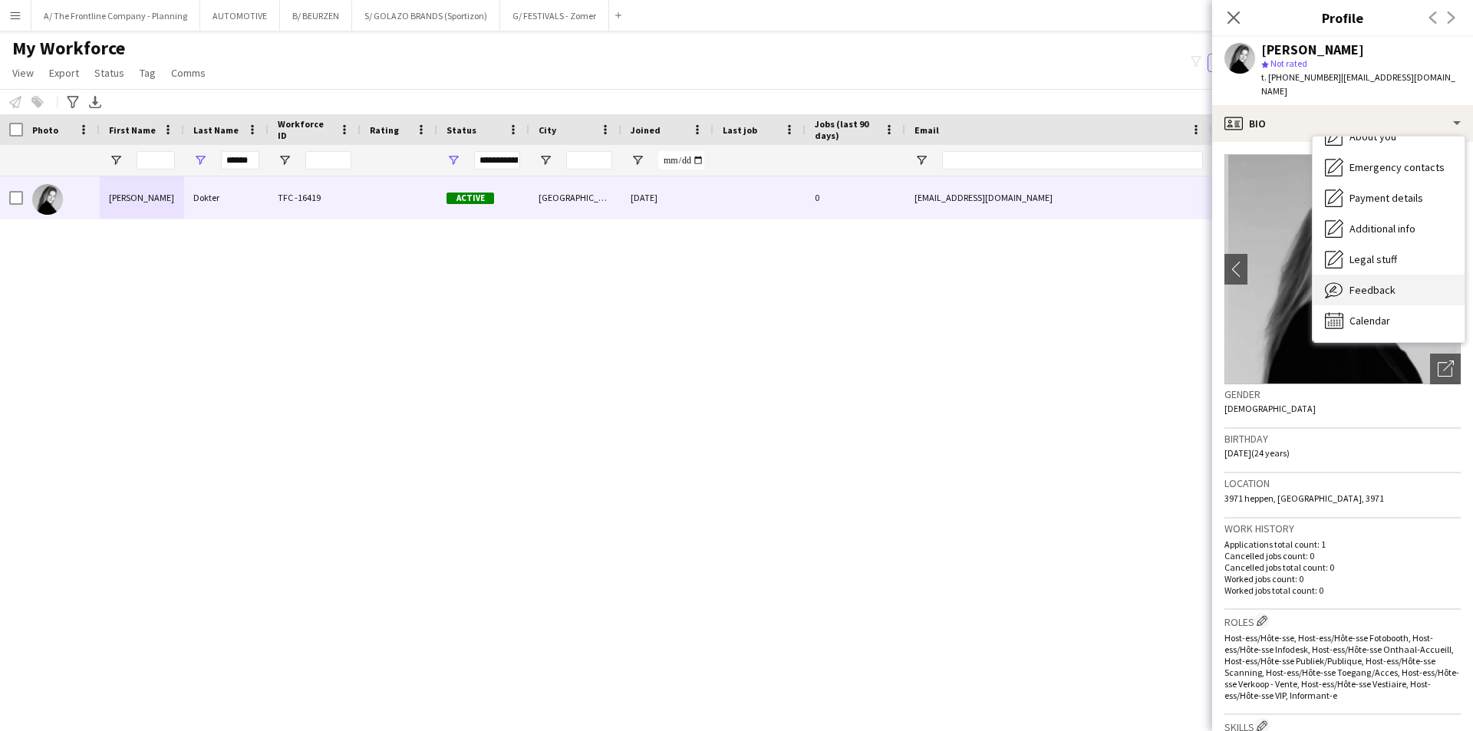
click at [1371, 283] on span "Feedback" at bounding box center [1373, 290] width 46 height 14
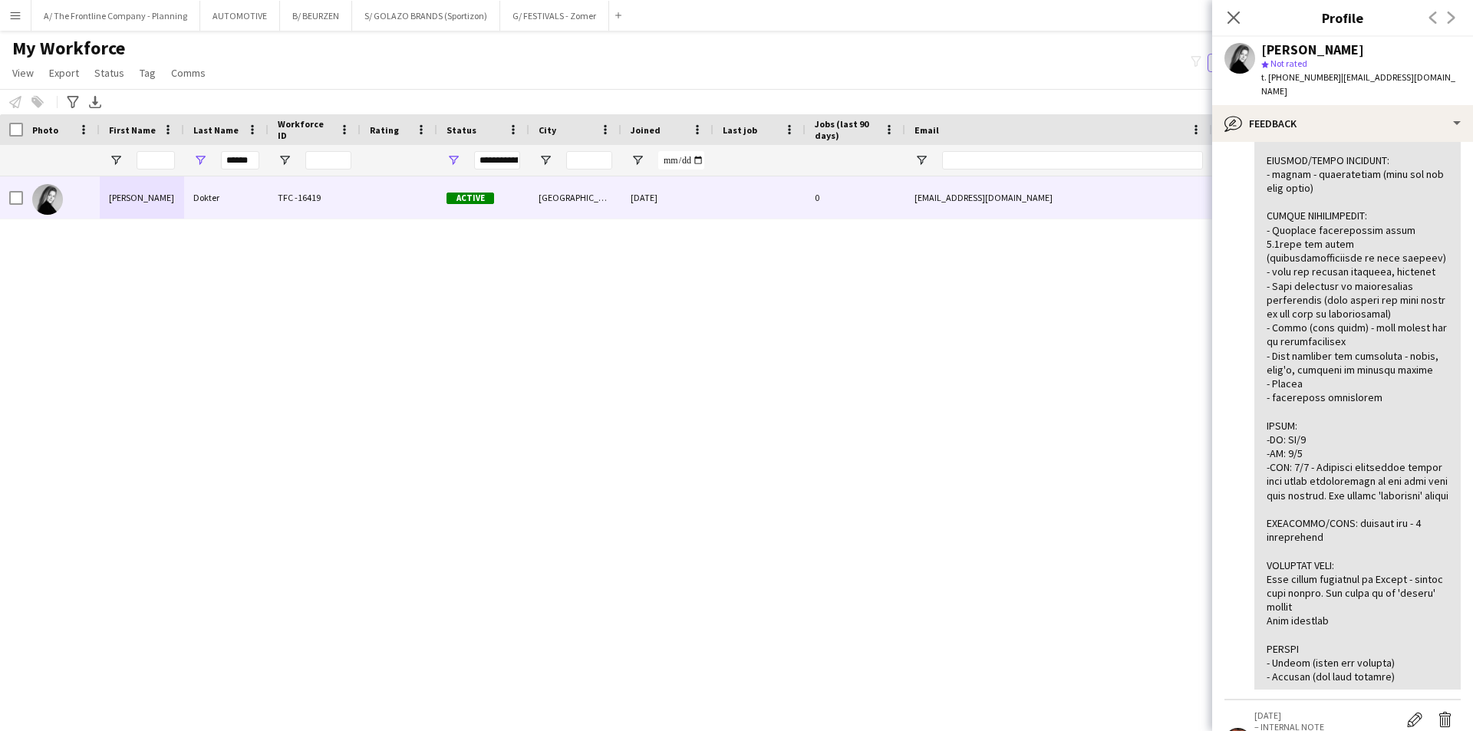
scroll to position [614, 0]
